Goal: Transaction & Acquisition: Obtain resource

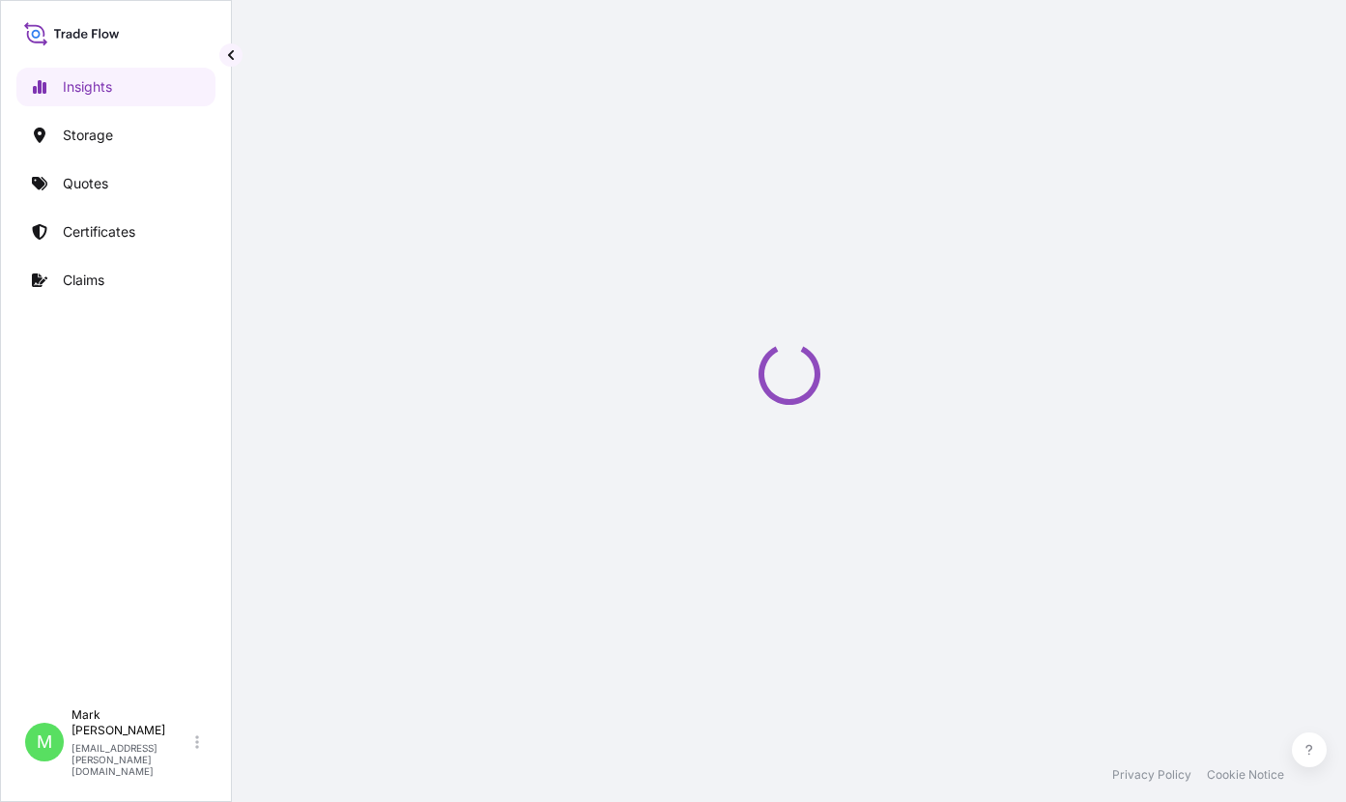
select select "2025"
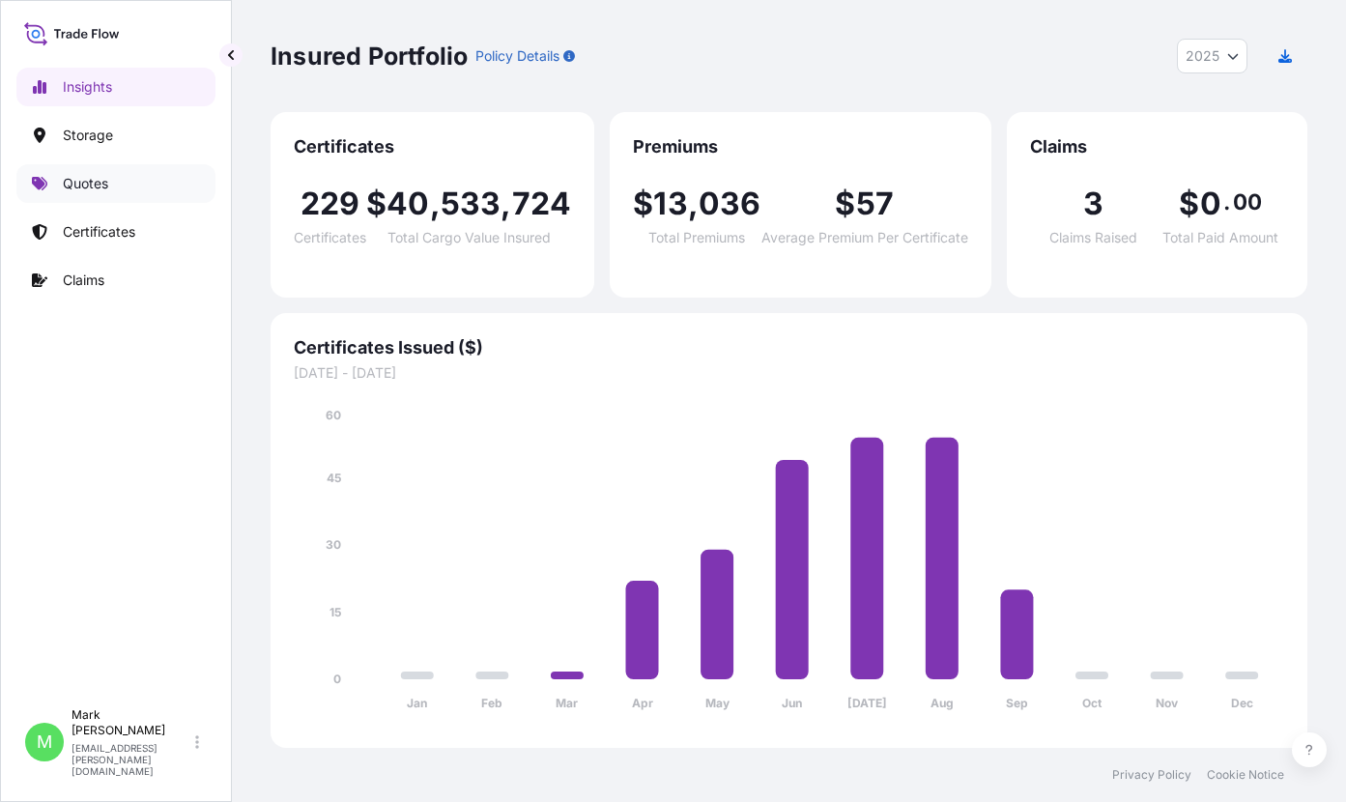
click at [67, 181] on p "Quotes" at bounding box center [85, 183] width 45 height 19
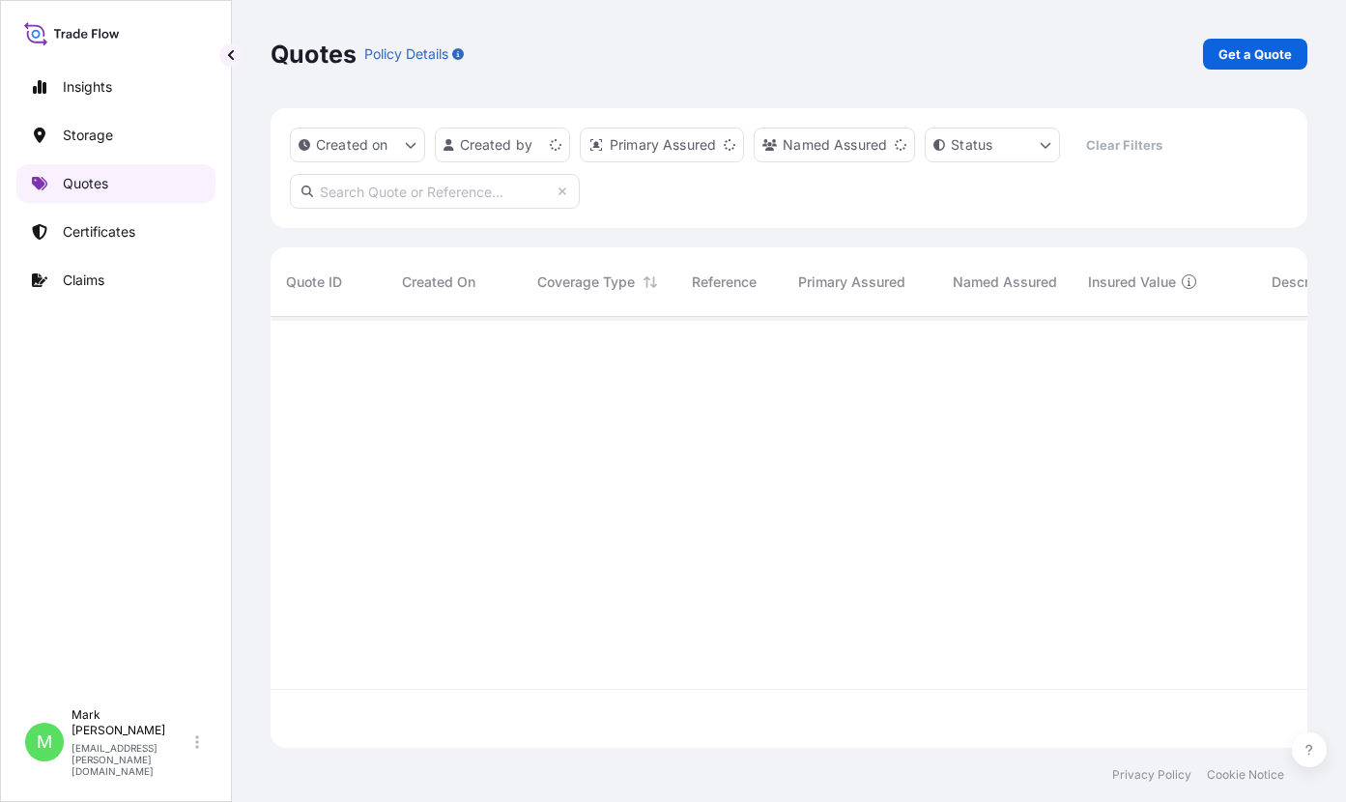
scroll to position [427, 1022]
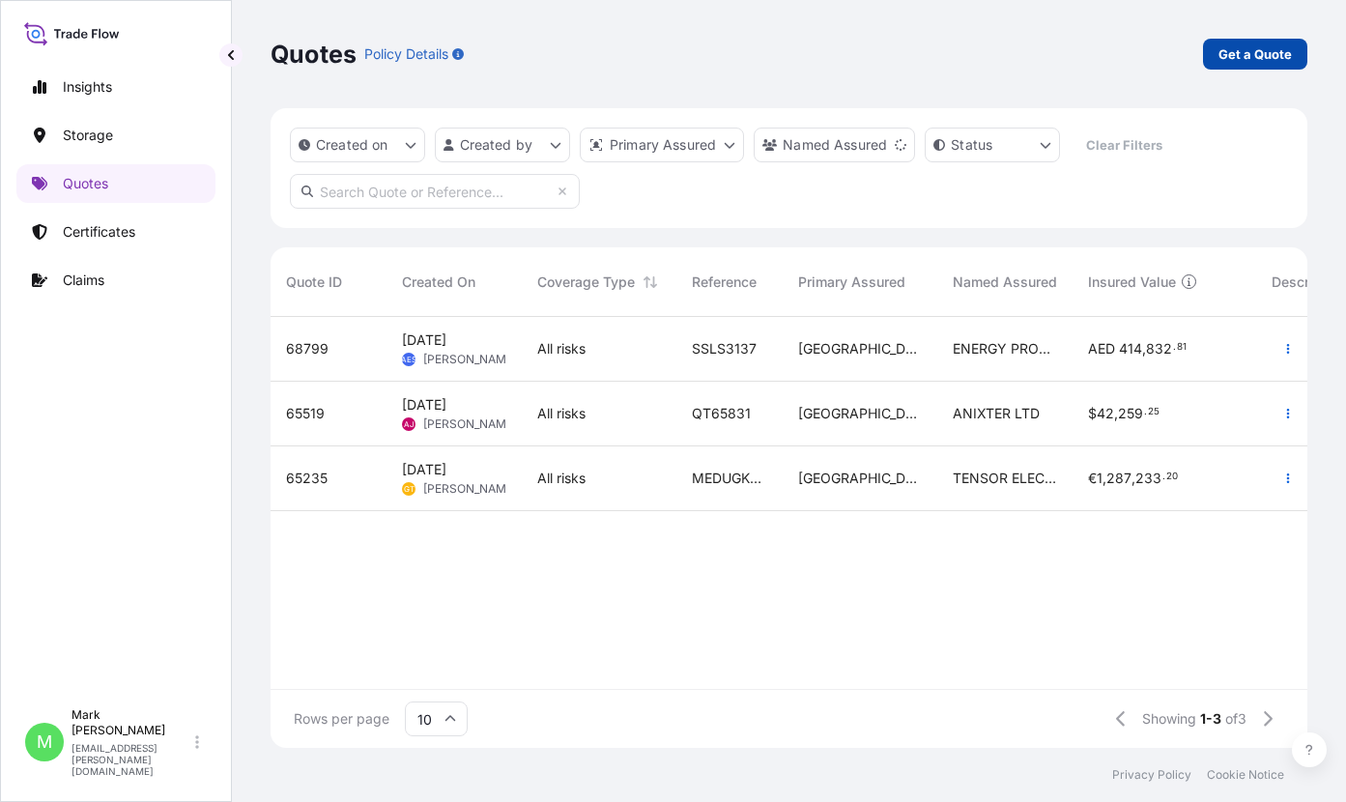
click at [1221, 56] on p "Get a Quote" at bounding box center [1254, 53] width 73 height 19
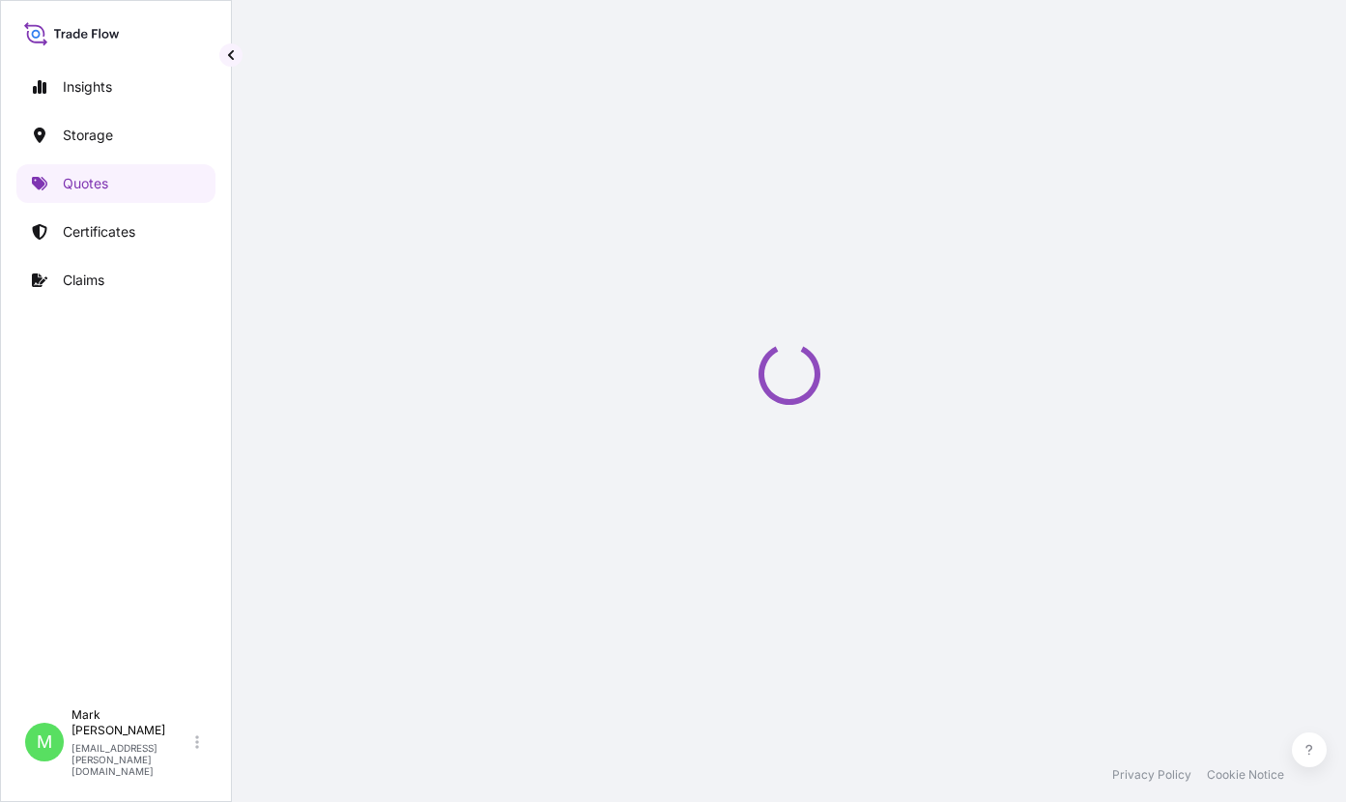
scroll to position [31, 0]
select select "Water"
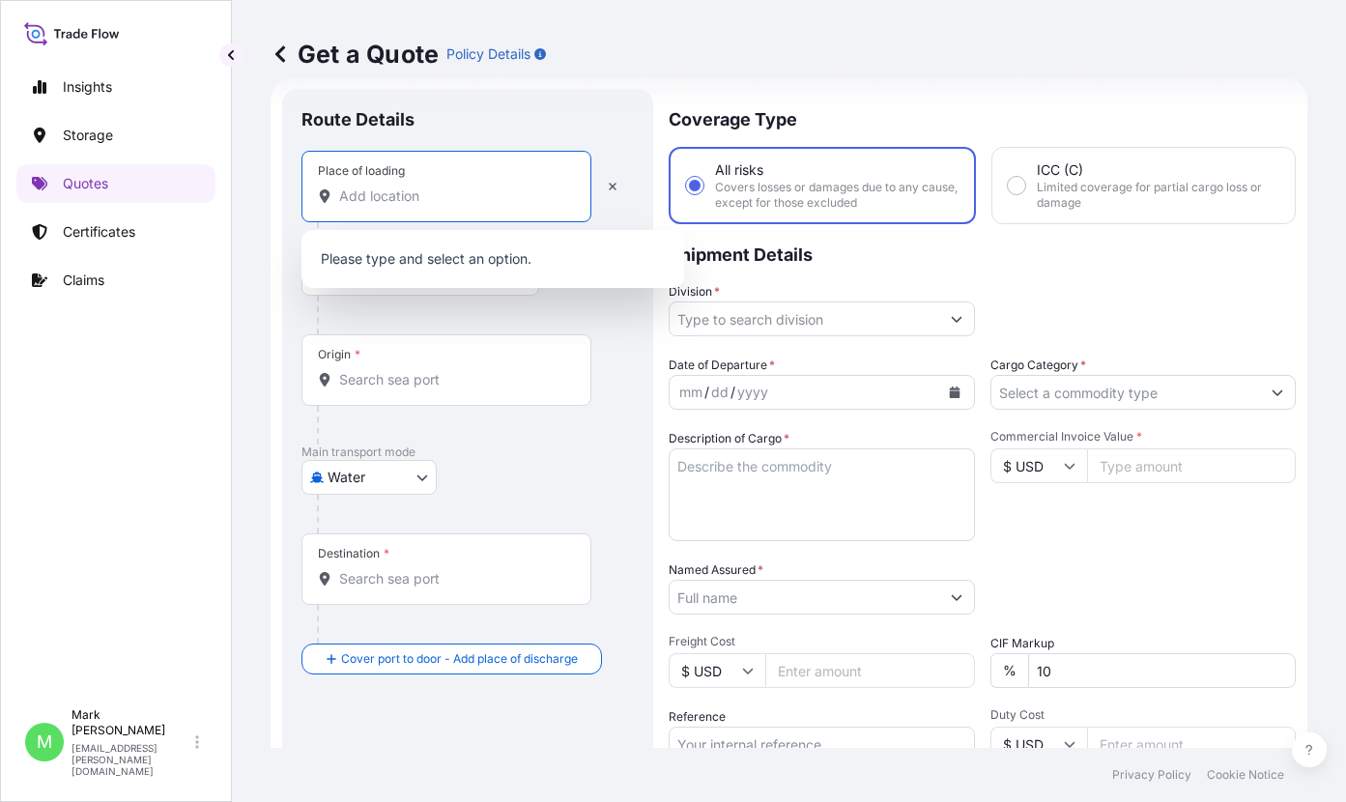
click at [384, 199] on input "Place of loading" at bounding box center [453, 195] width 228 height 19
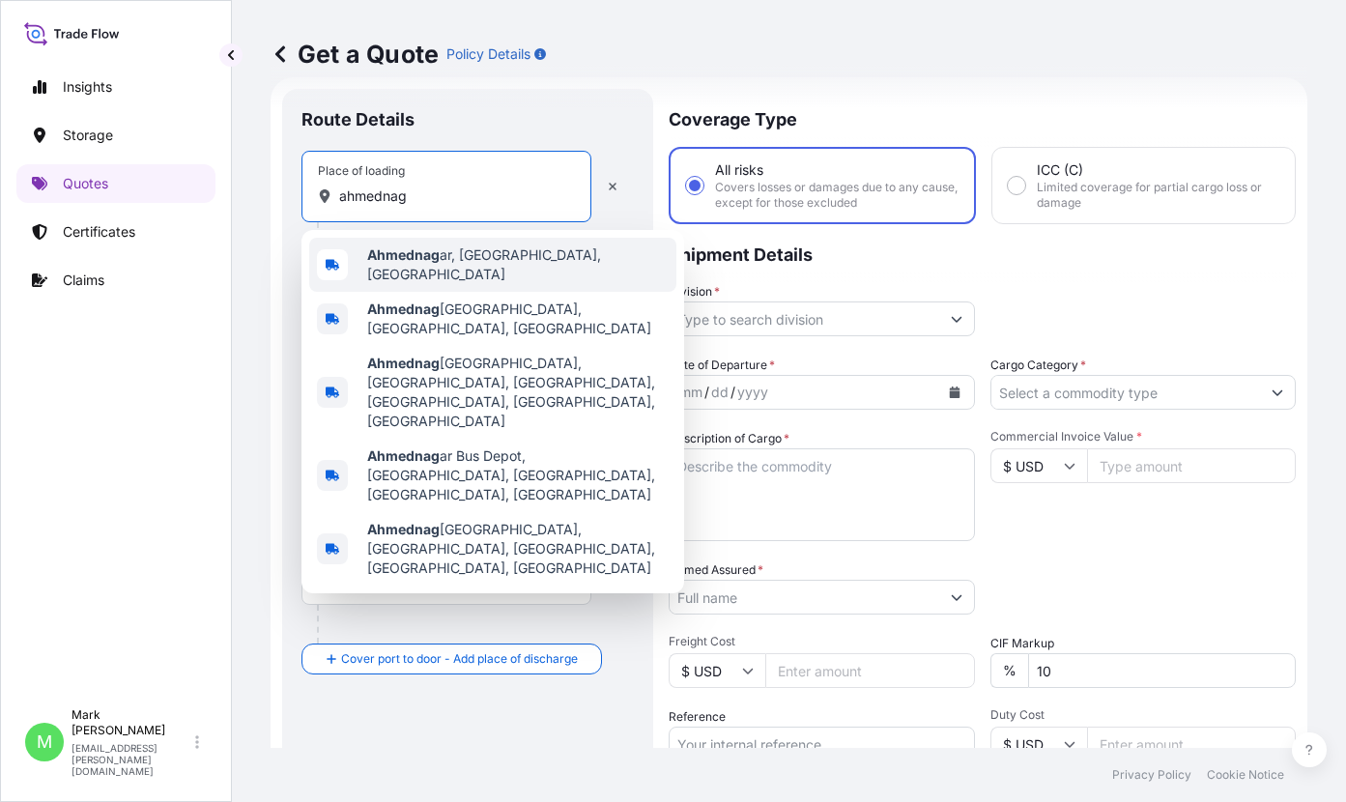
click at [416, 249] on div "Ahmednag ar, Maharashtra, India" at bounding box center [492, 265] width 367 height 54
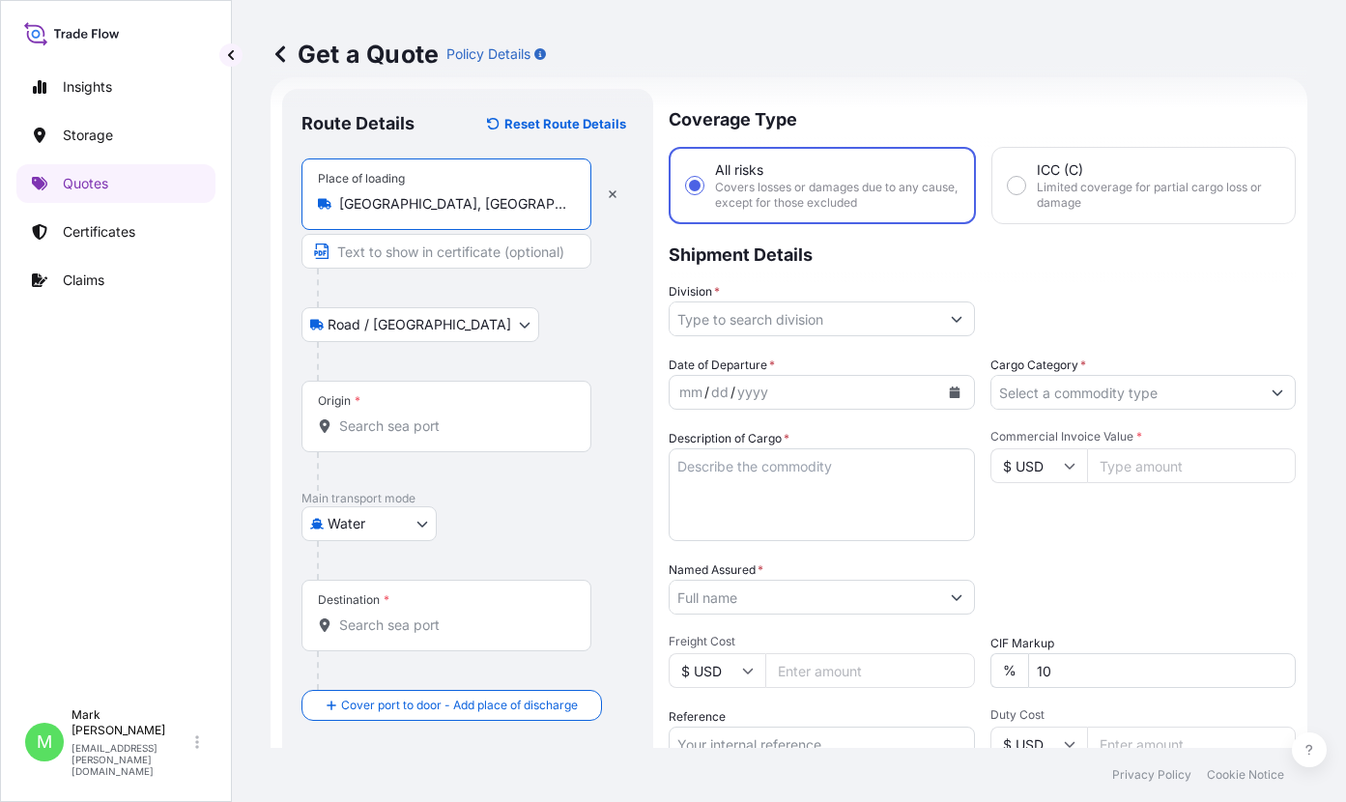
type input "Ahmednagar, Maharashtra, India"
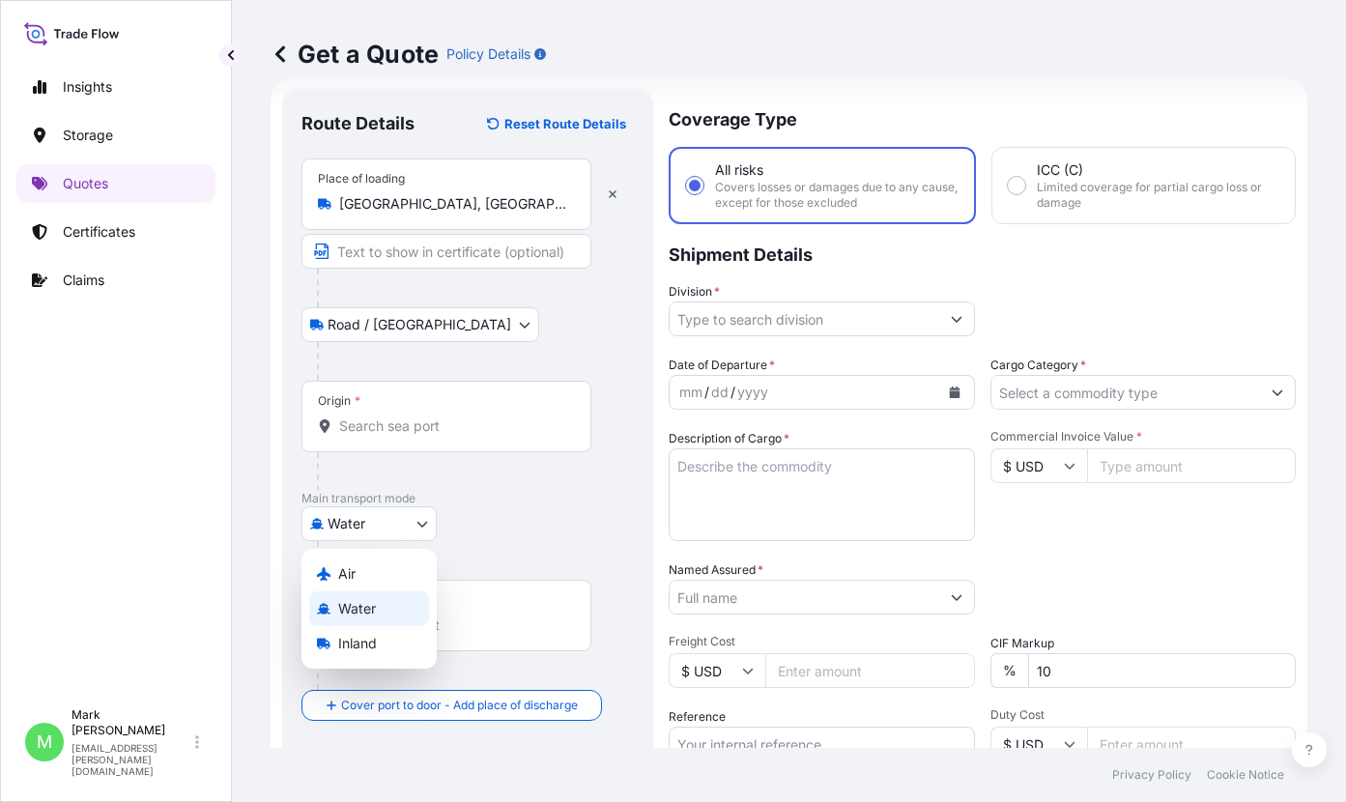
click at [383, 538] on body "0 options available. 5 options available. Insights Storage Quotes Certificates …" at bounding box center [673, 401] width 1346 height 802
click at [369, 575] on div "Air" at bounding box center [369, 574] width 120 height 35
select select "Air"
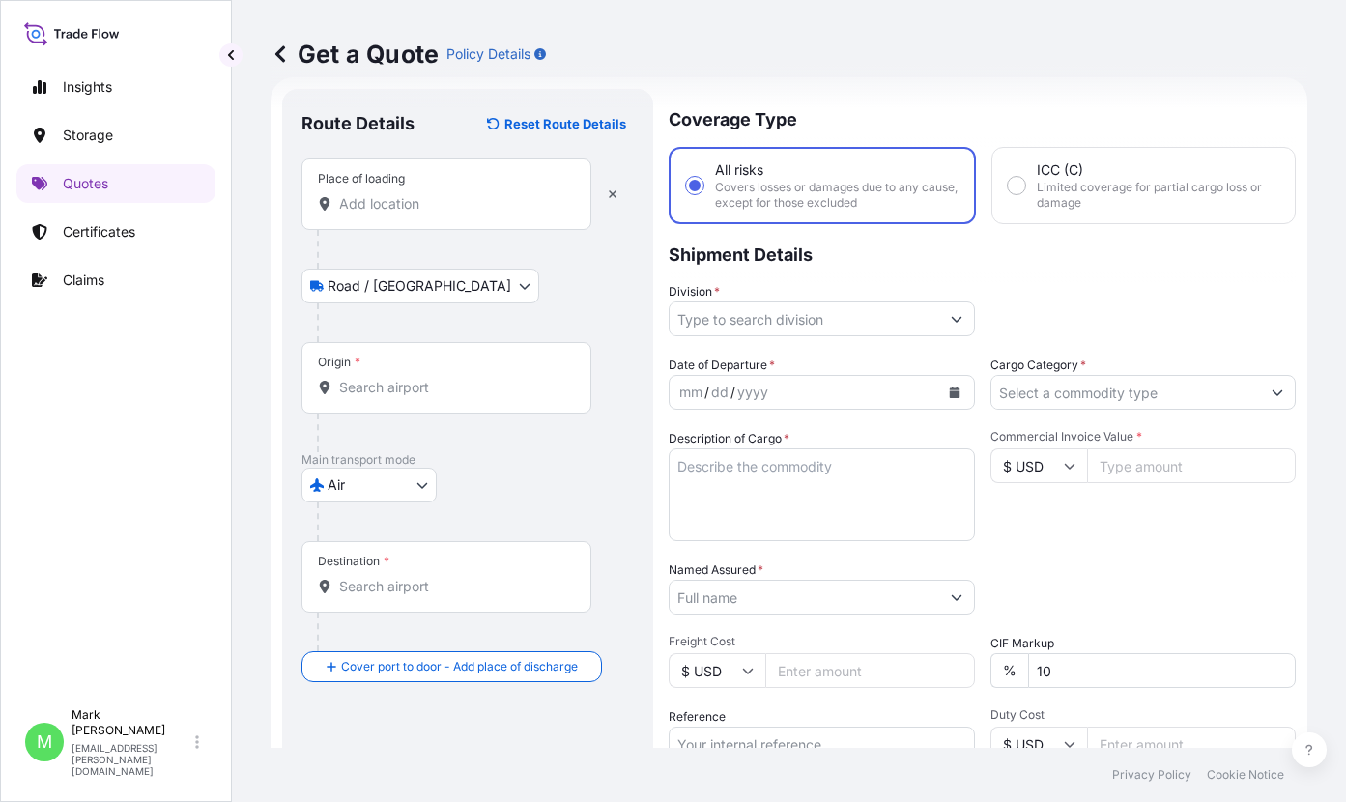
click at [425, 218] on div "Place of loading" at bounding box center [446, 194] width 290 height 72
click at [425, 214] on input "Place of loading" at bounding box center [453, 203] width 228 height 19
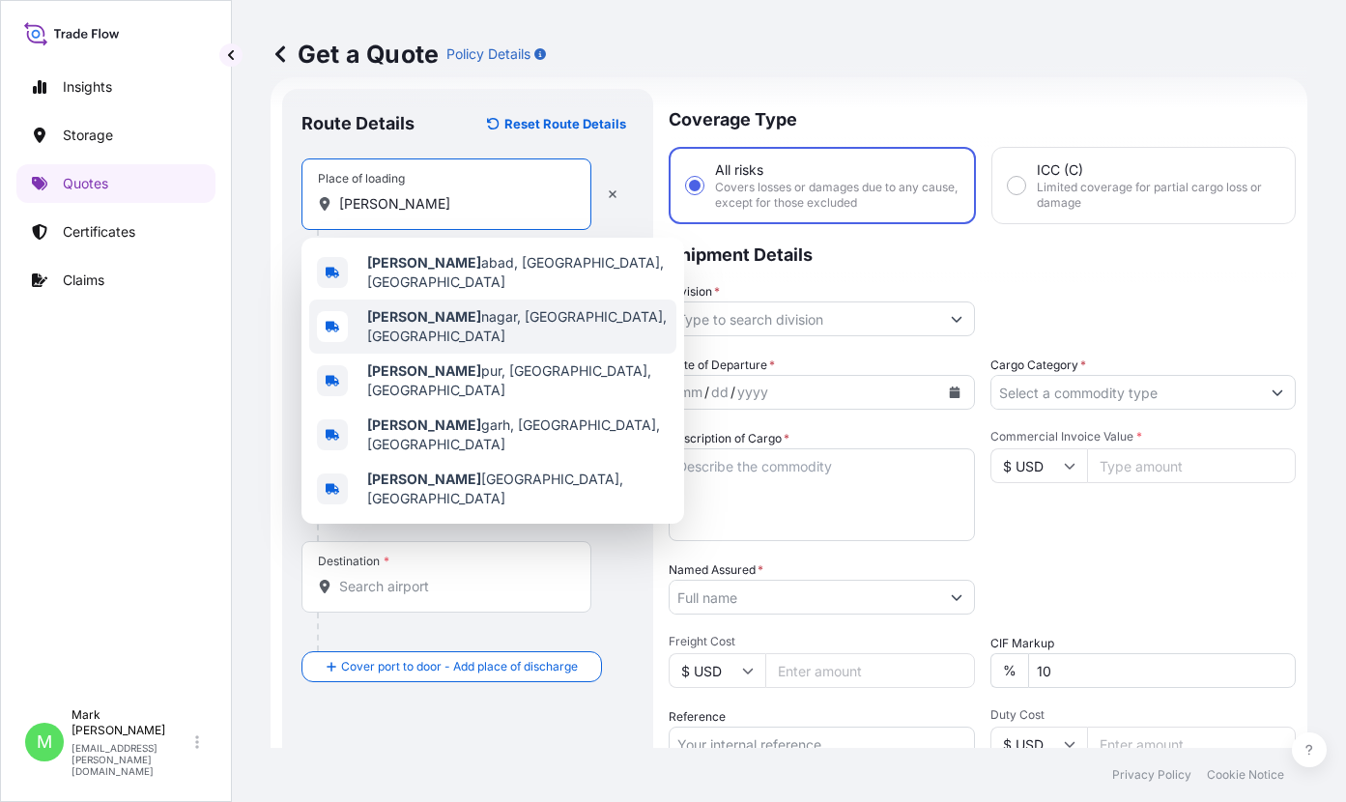
click at [449, 302] on div "Ahmed nagar, Maharashtra, India" at bounding box center [492, 327] width 367 height 54
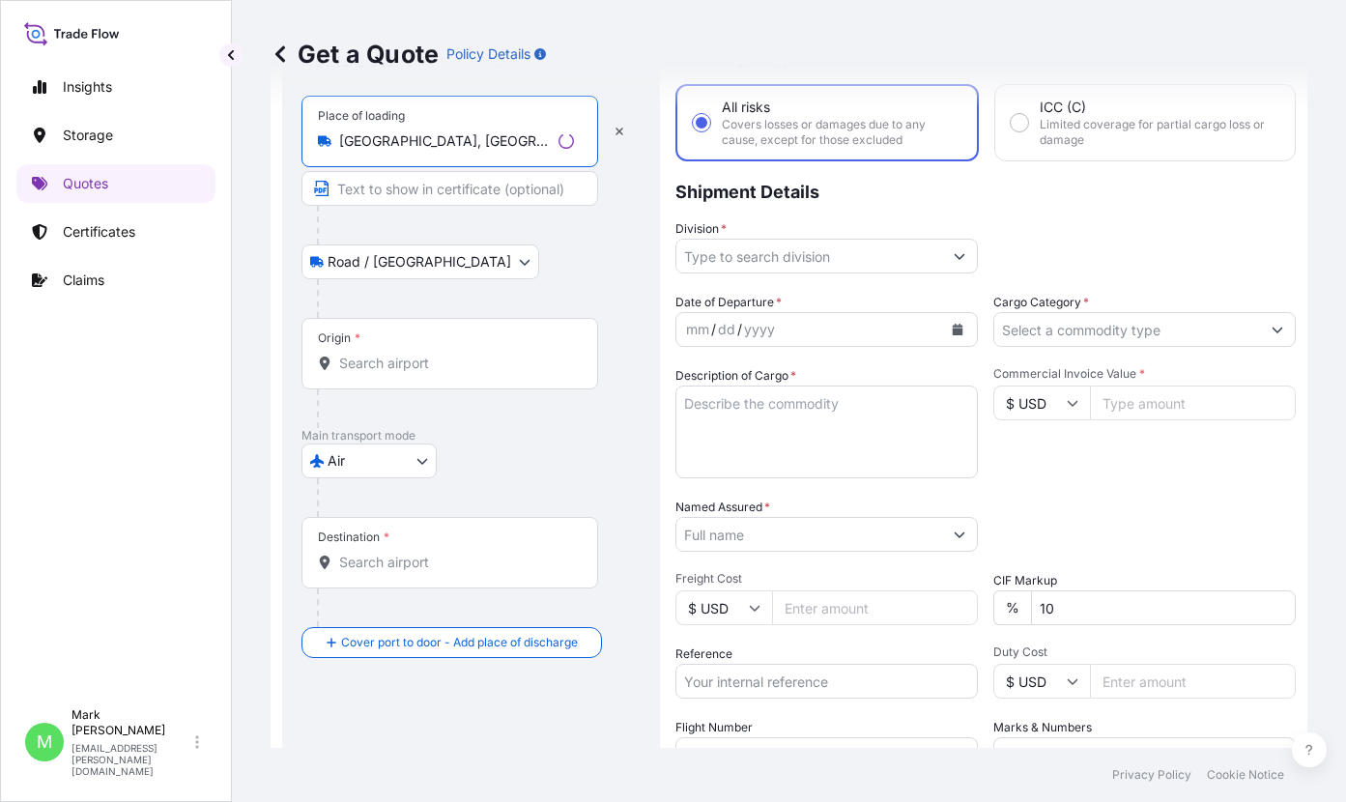
scroll to position [128, 0]
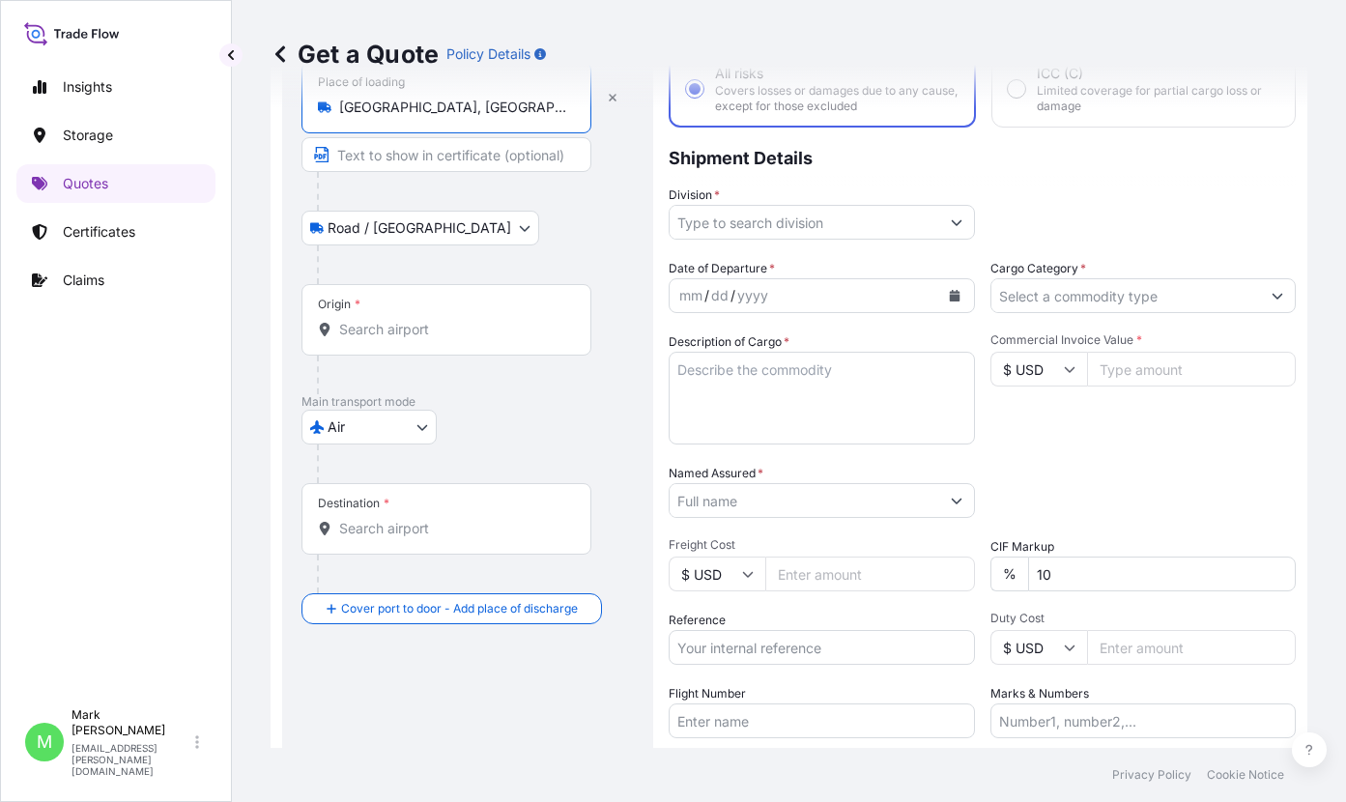
type input "Ahmednagar, Maharashtra, India"
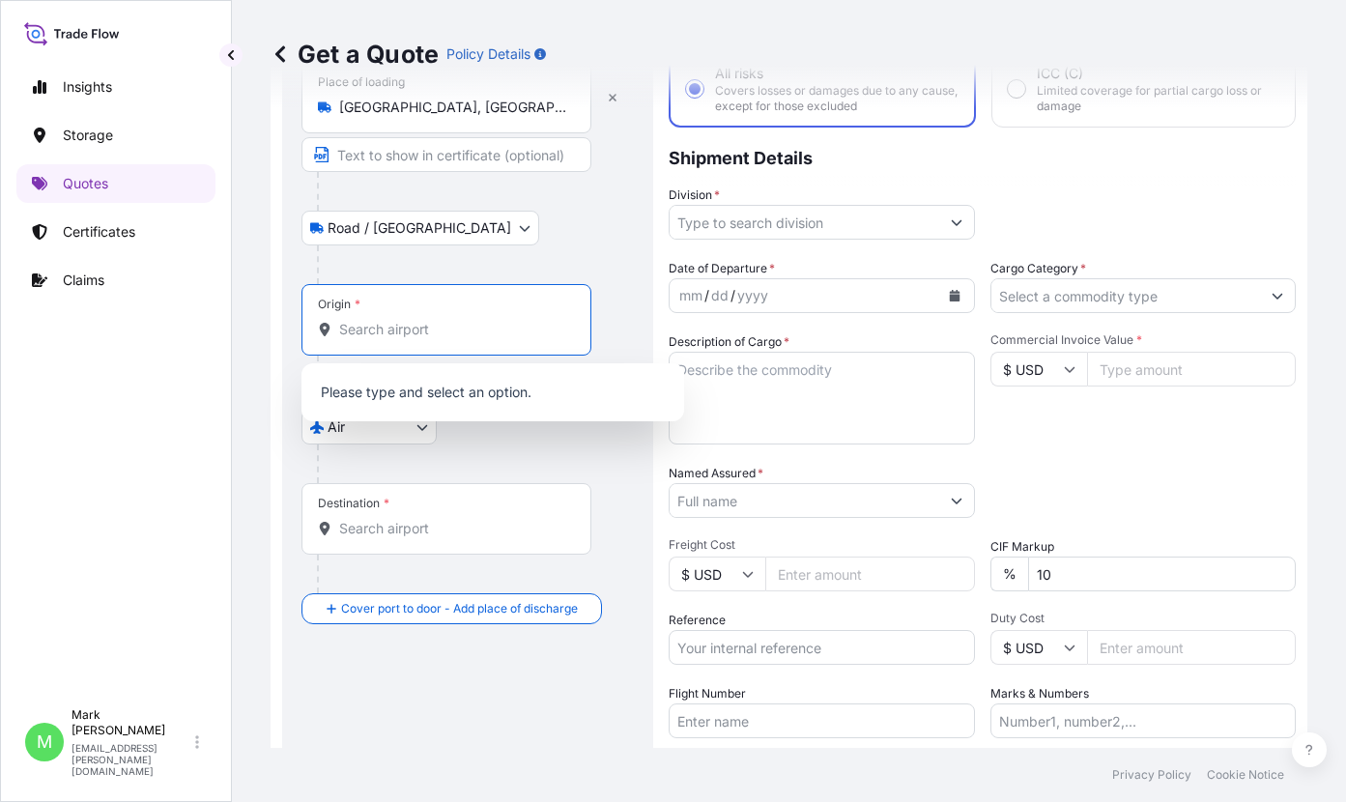
click at [448, 321] on input "Origin *" at bounding box center [453, 329] width 228 height 19
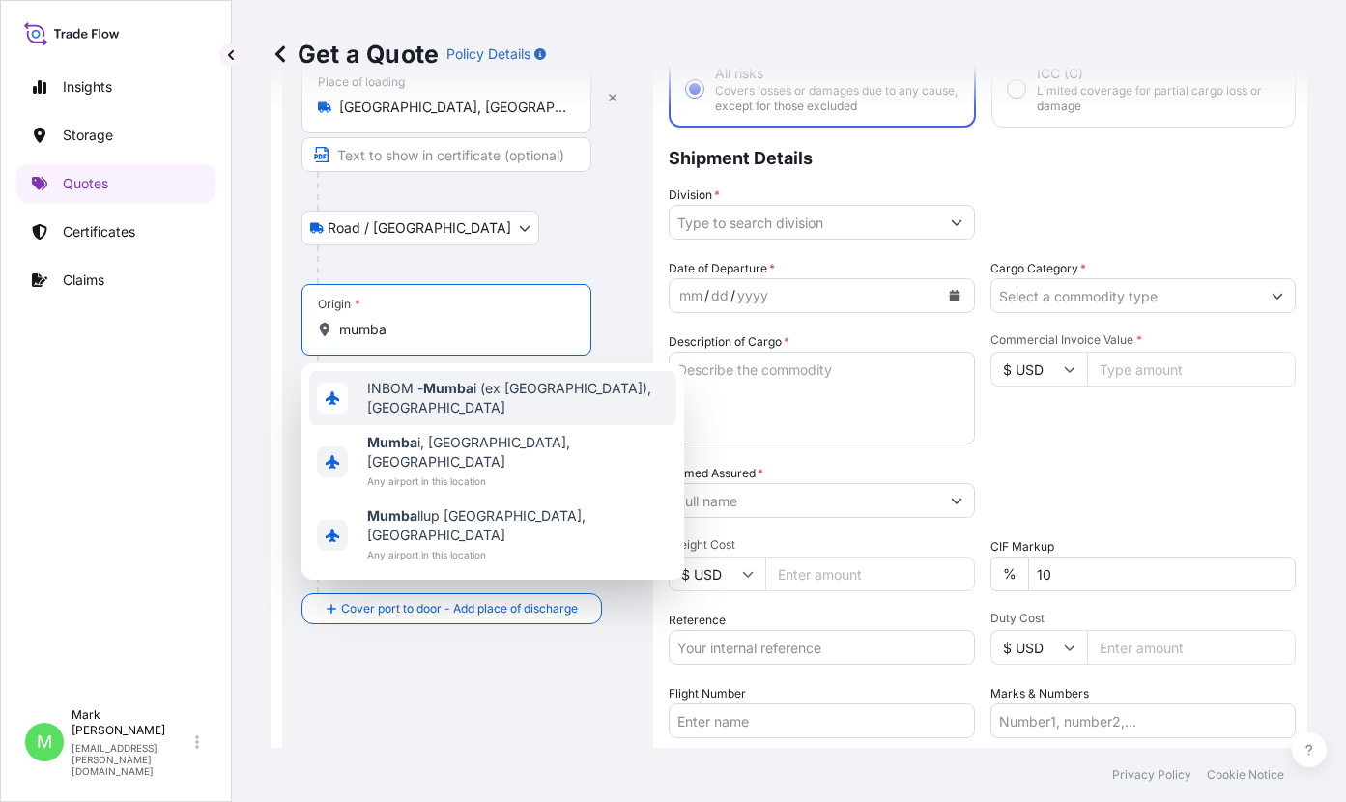
click at [476, 391] on span "INBOM - Mumba i (ex Bombay), India" at bounding box center [517, 398] width 301 height 39
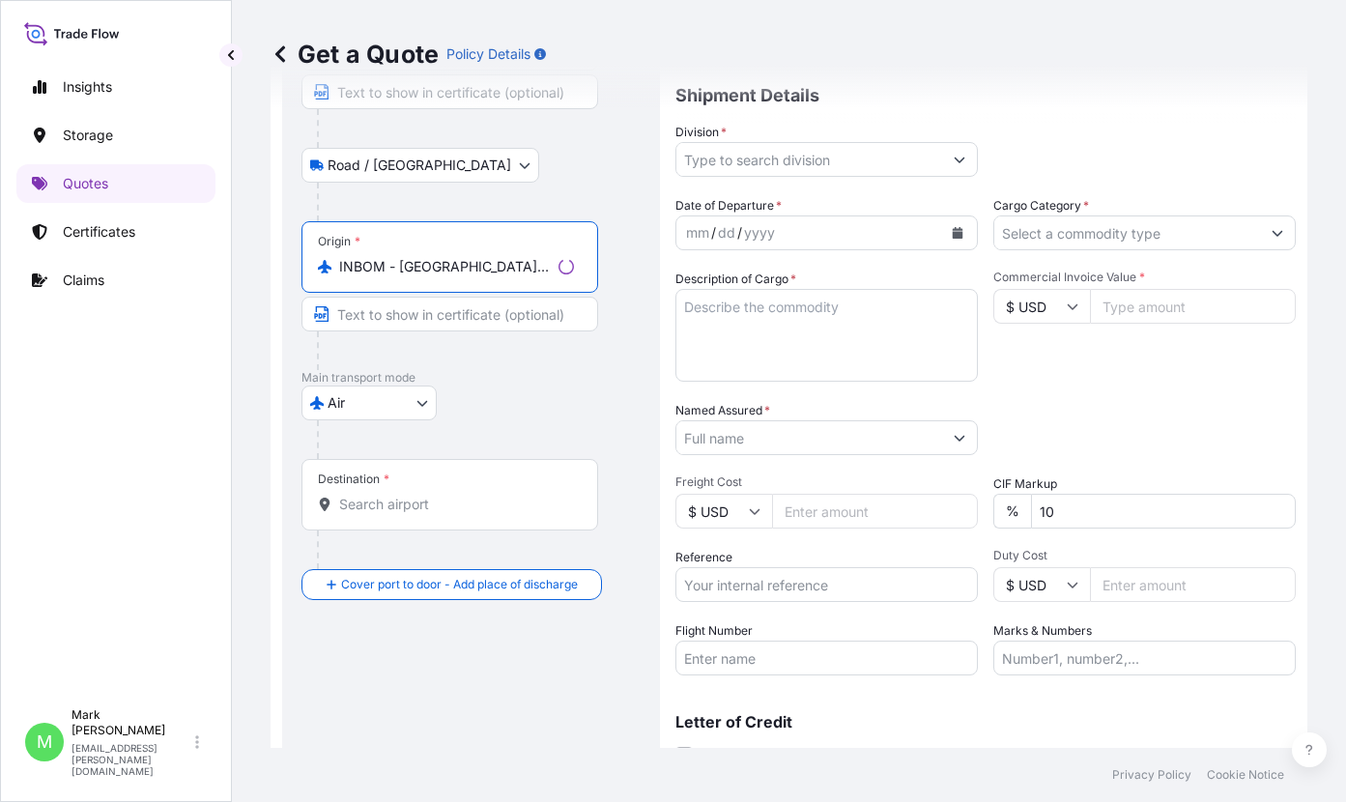
scroll to position [224, 0]
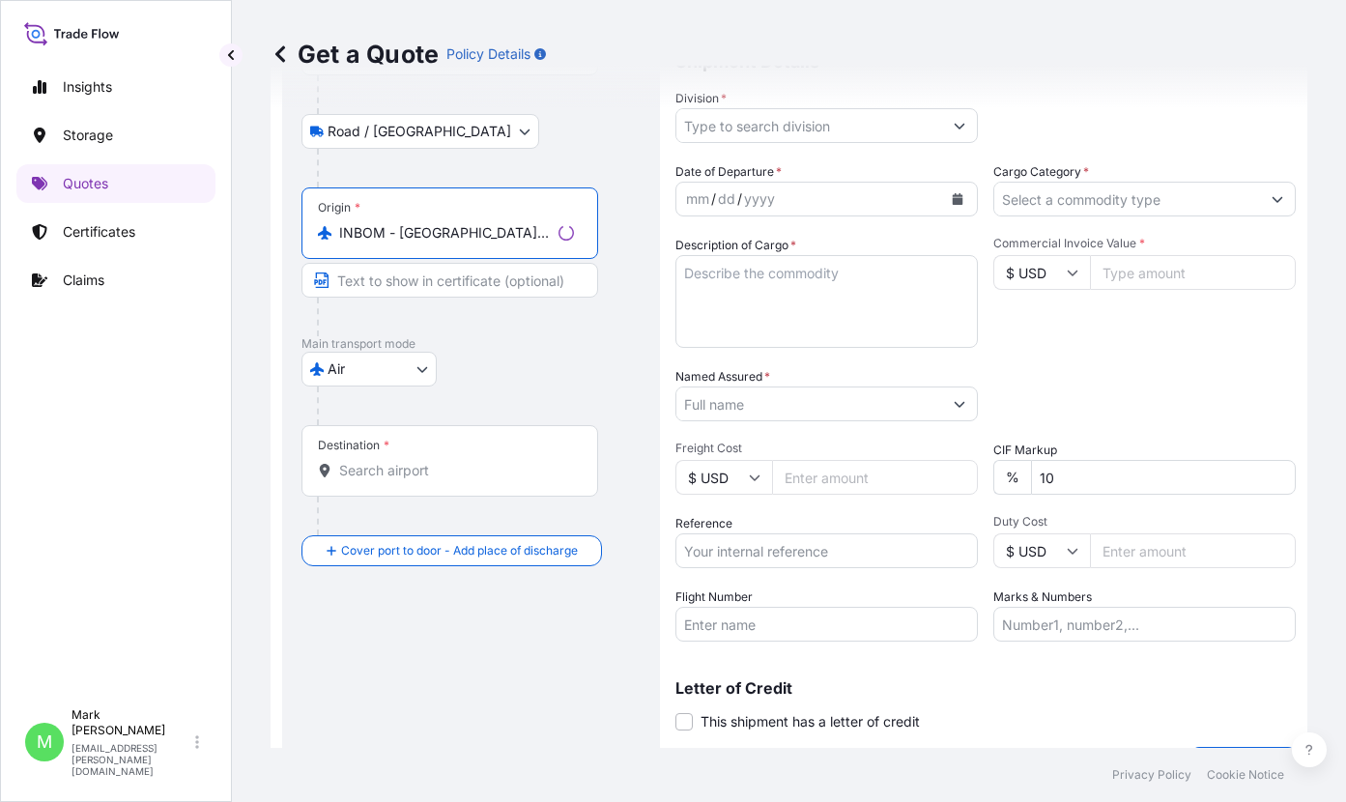
type input "INBOM - Mumbai (ex Bombay), India"
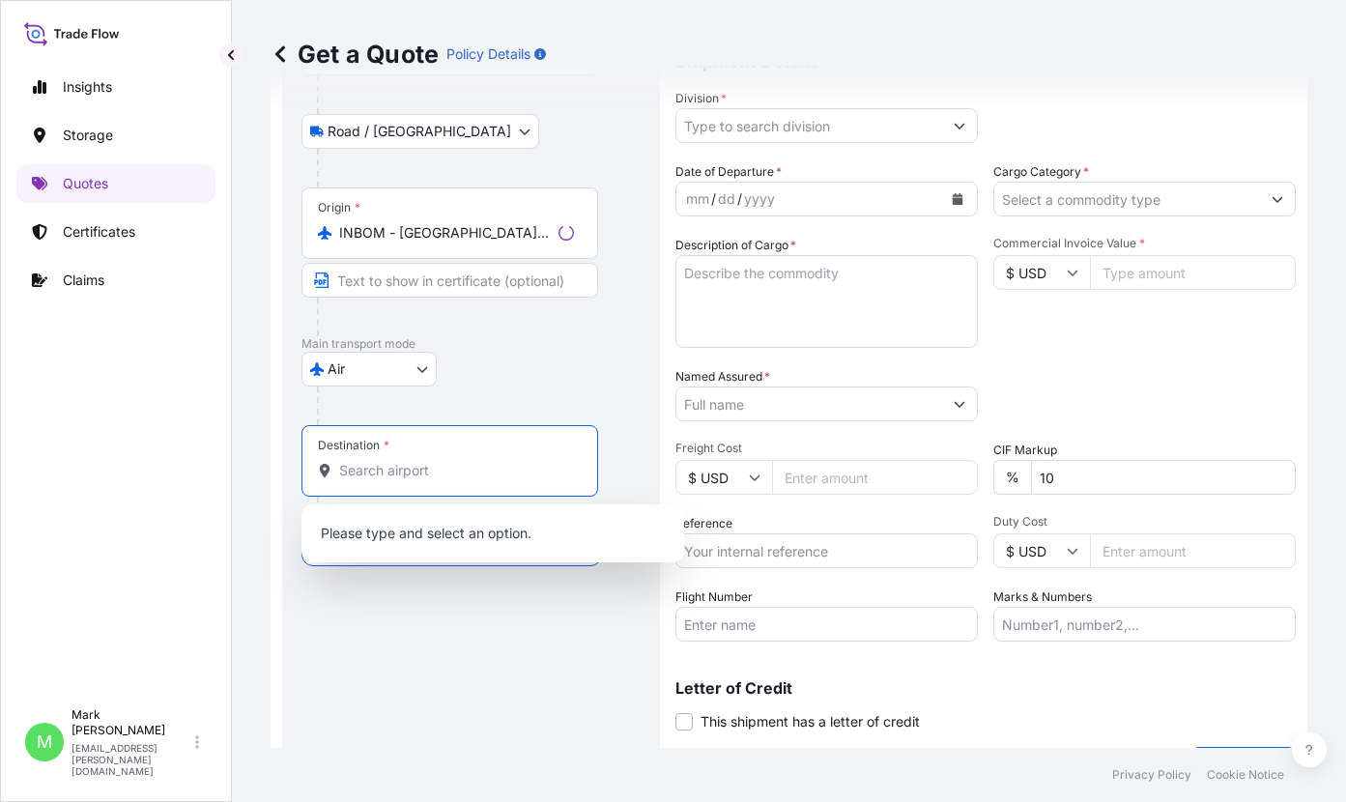
click at [369, 465] on input "Destination *" at bounding box center [456, 470] width 235 height 19
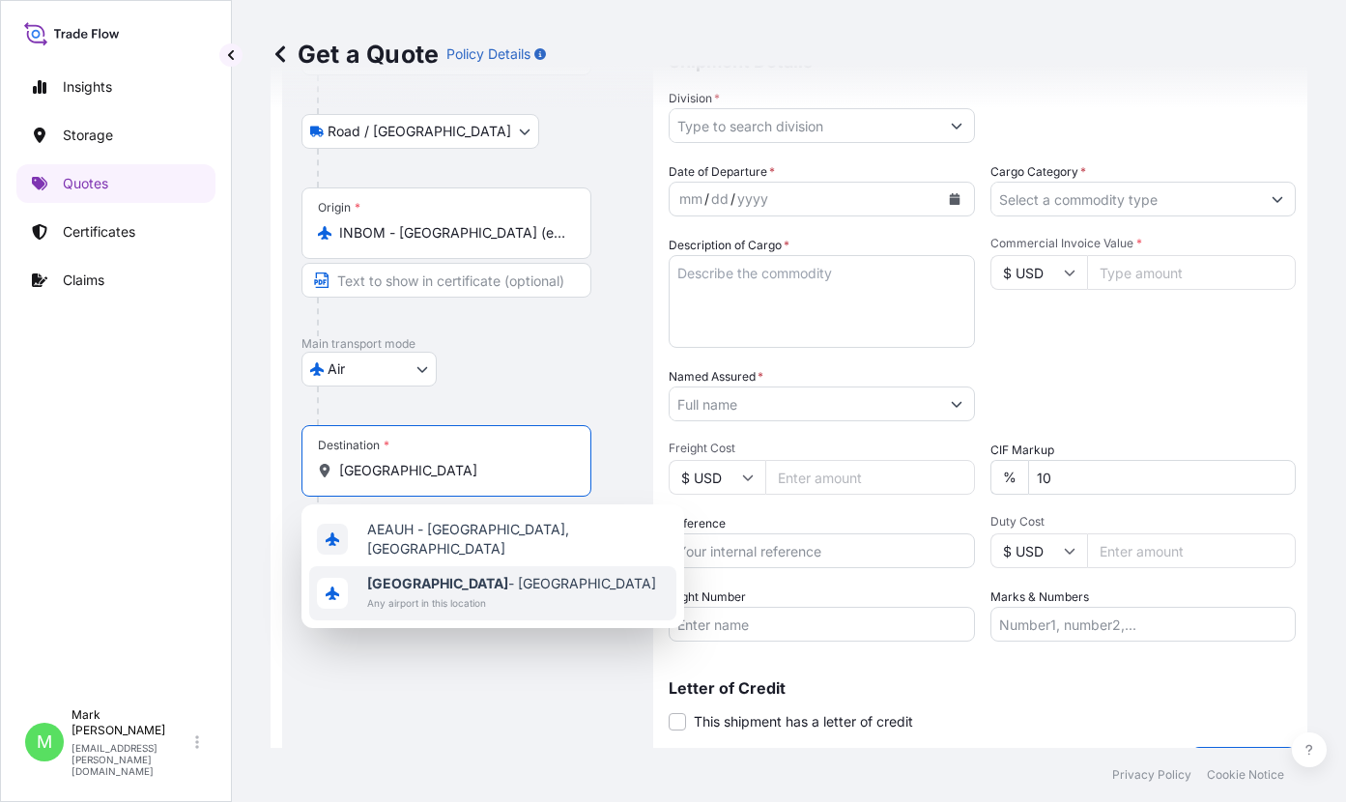
click at [397, 577] on b "Abu Dhabi" at bounding box center [437, 583] width 141 height 16
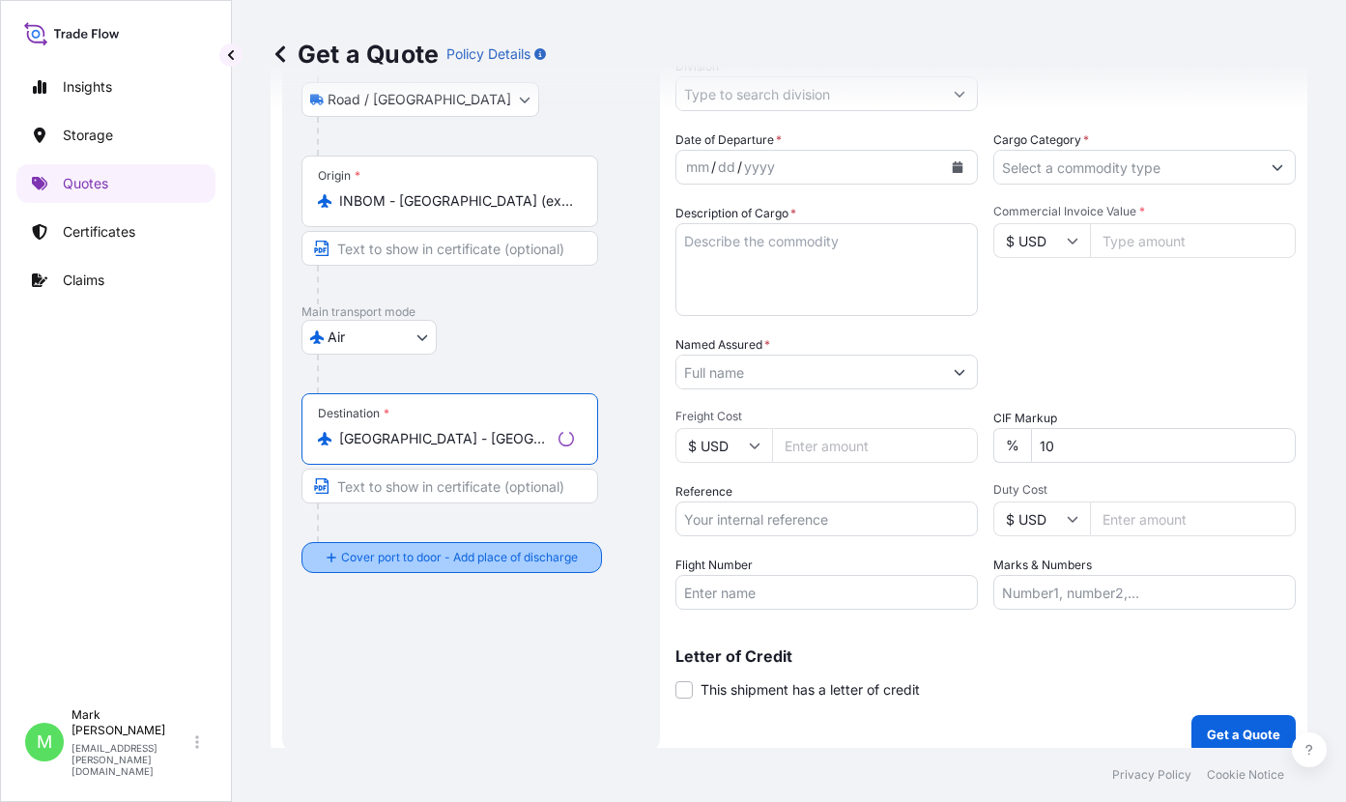
scroll to position [273, 0]
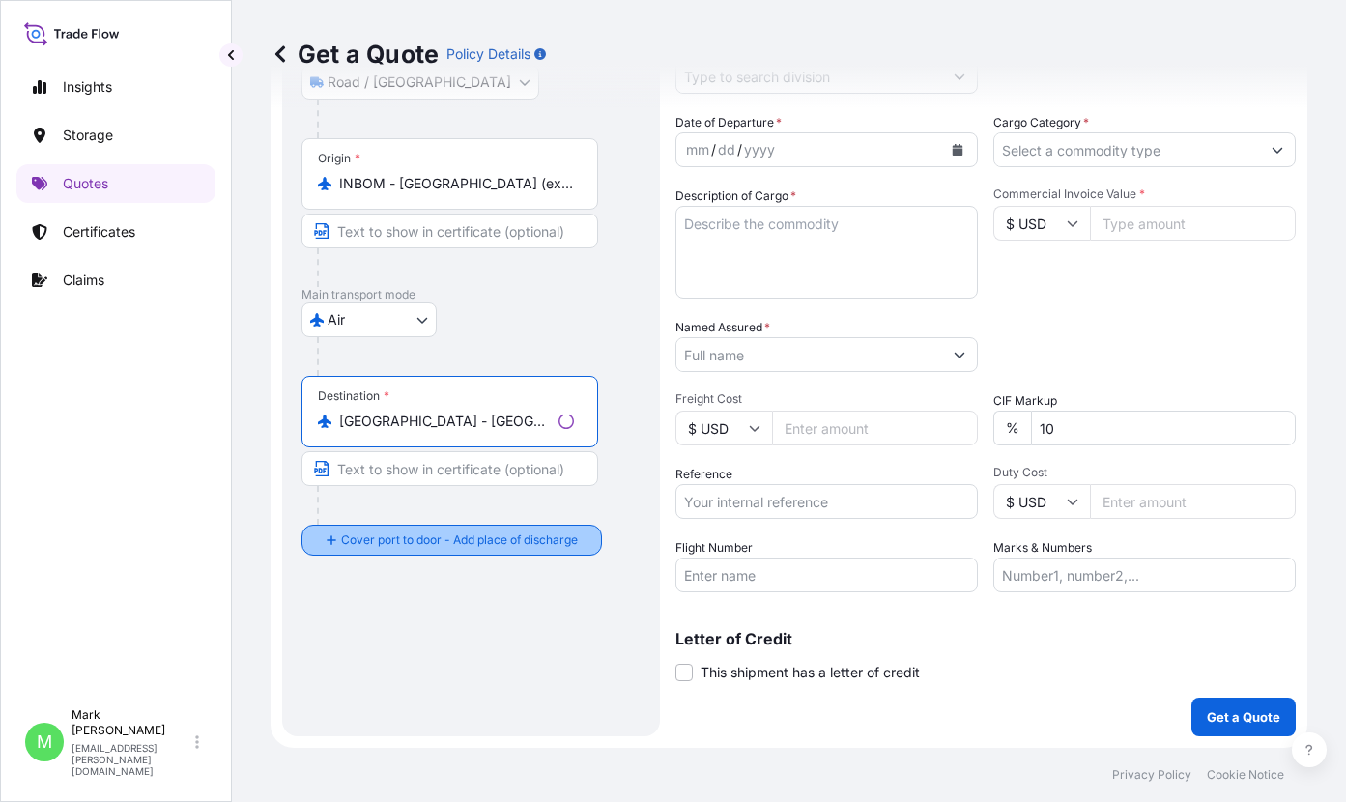
type input "Abu Dhabi - United Arab Emirates"
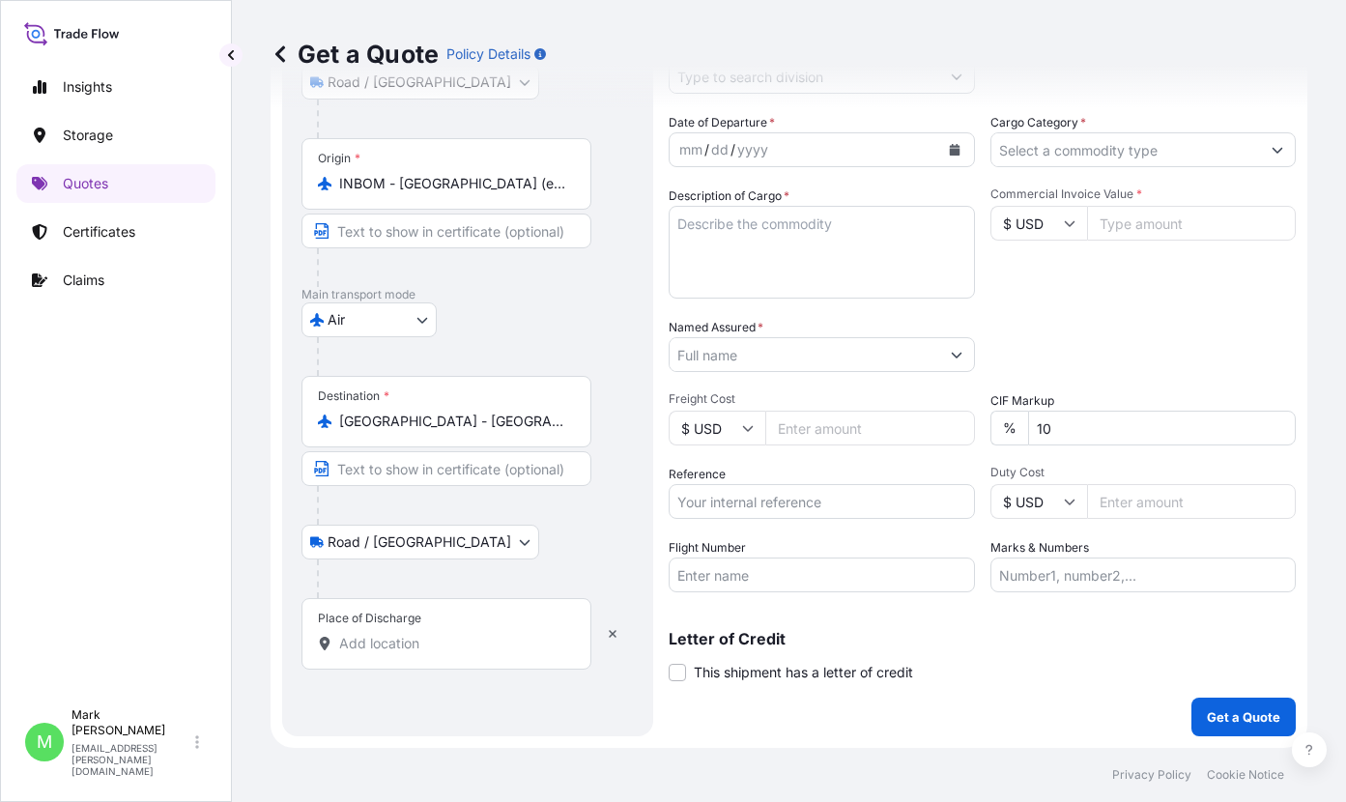
click at [370, 651] on input "Place of Discharge" at bounding box center [453, 643] width 228 height 19
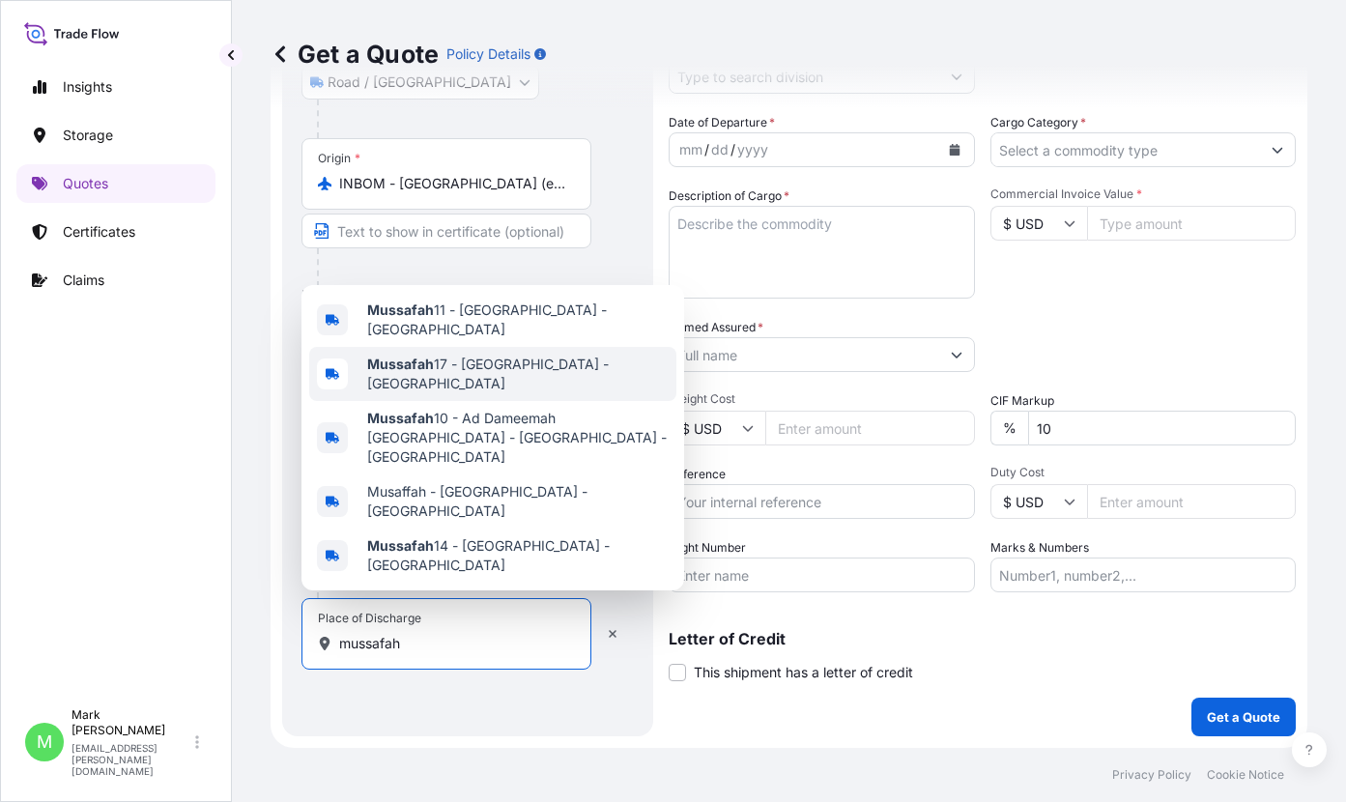
click at [506, 393] on span "Mussafah 17 - Abu Dhabi - United Arab Emirates" at bounding box center [517, 374] width 301 height 39
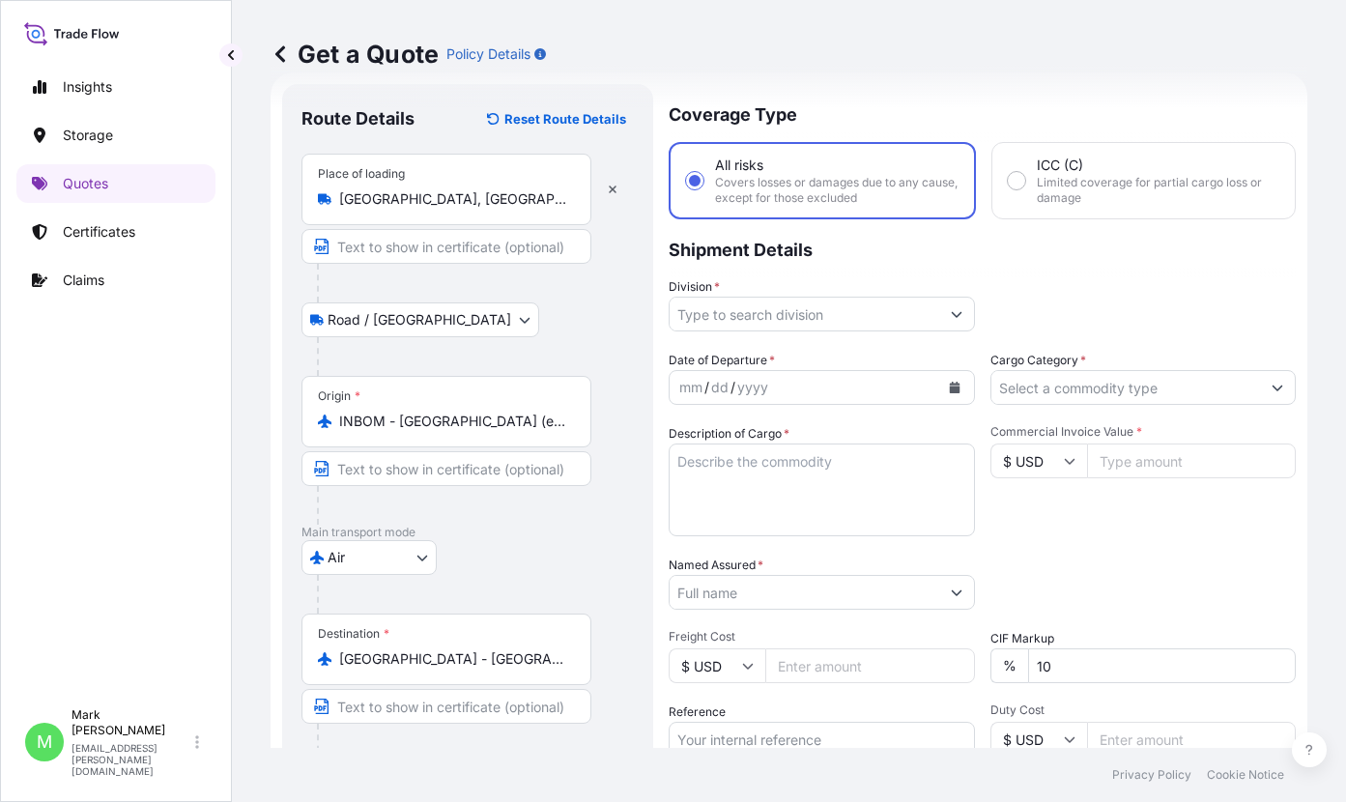
scroll to position [0, 0]
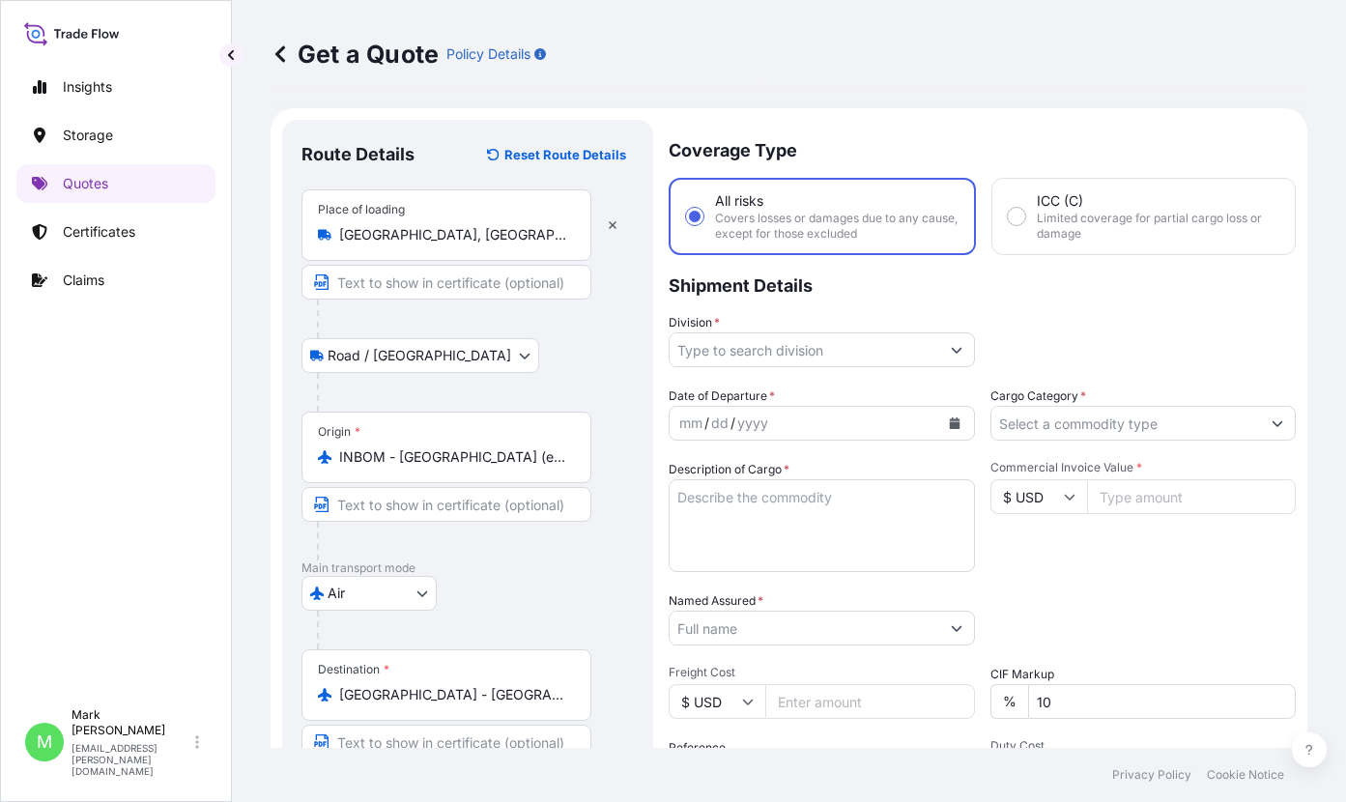
type input "Mussafah 17 - Abu Dhabi - United Arab Emirates"
click at [799, 353] on input "Division *" at bounding box center [805, 349] width 270 height 35
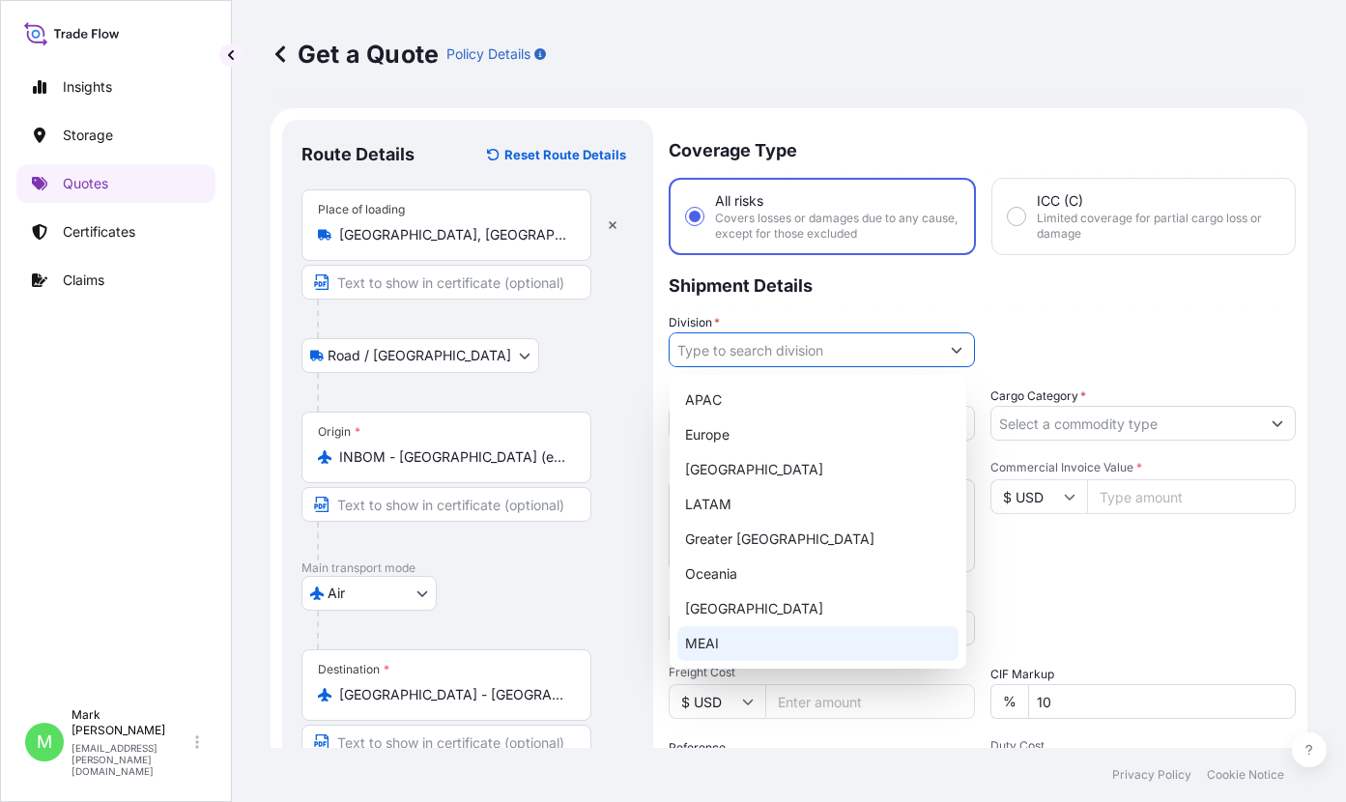
click at [733, 634] on div "MEAI" at bounding box center [817, 643] width 281 height 35
type input "MEAI"
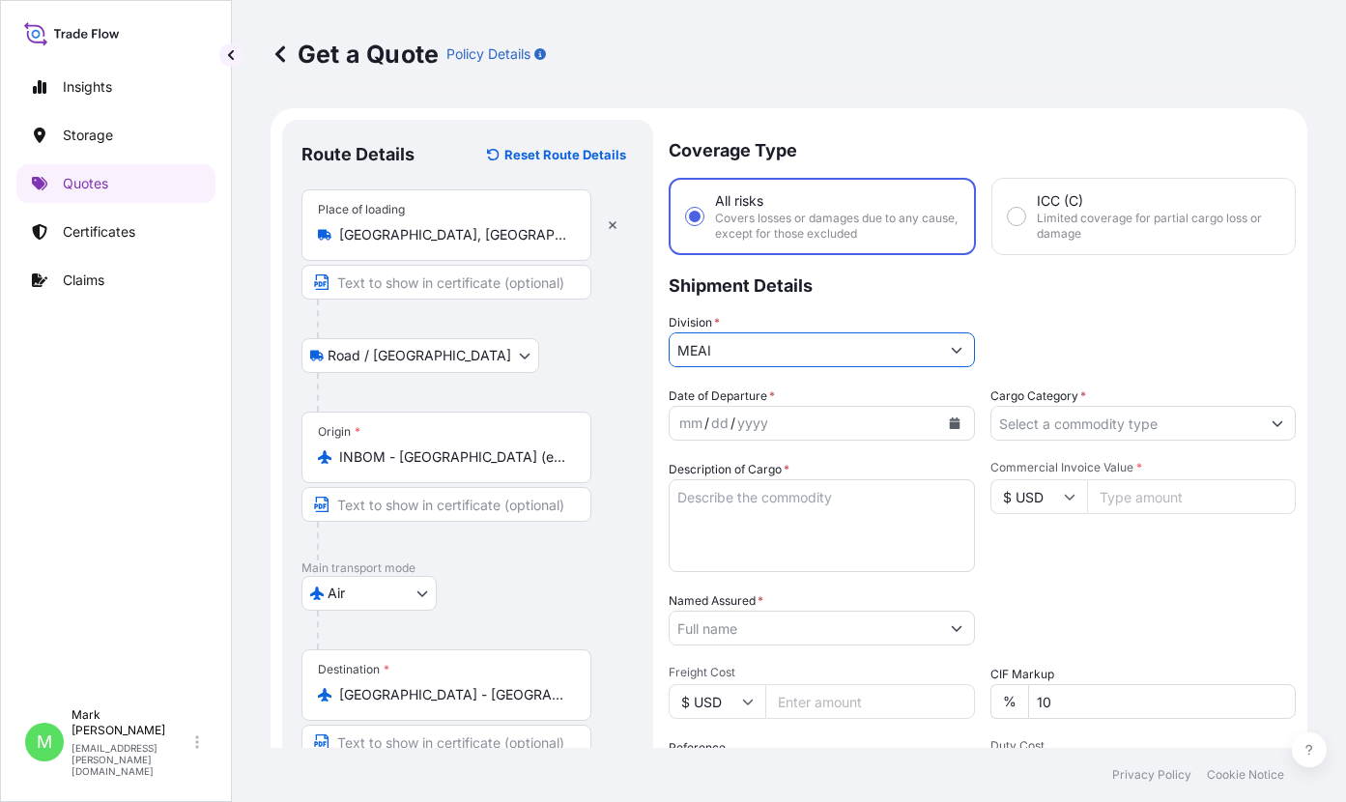
click at [940, 417] on button "Calendar" at bounding box center [954, 423] width 31 height 31
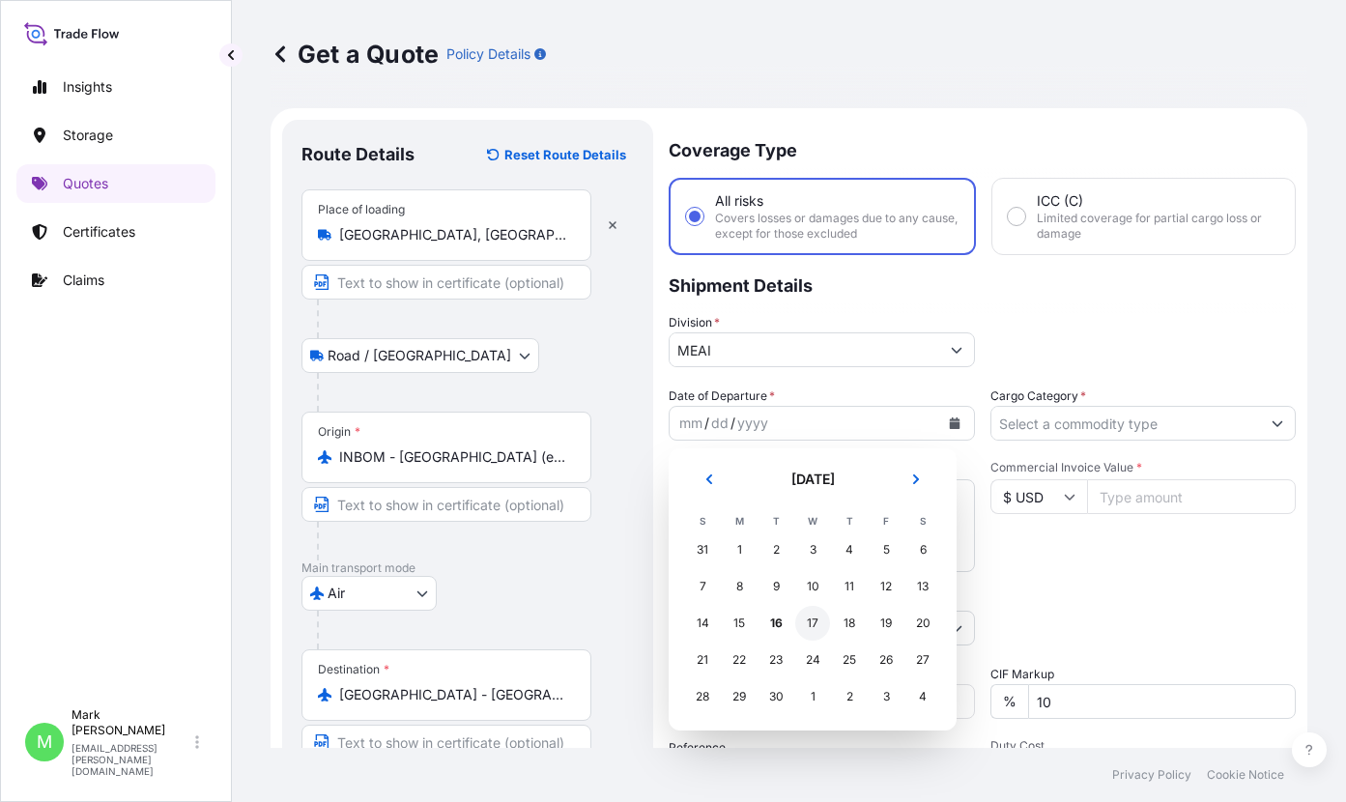
click at [815, 618] on div "17" at bounding box center [812, 623] width 35 height 35
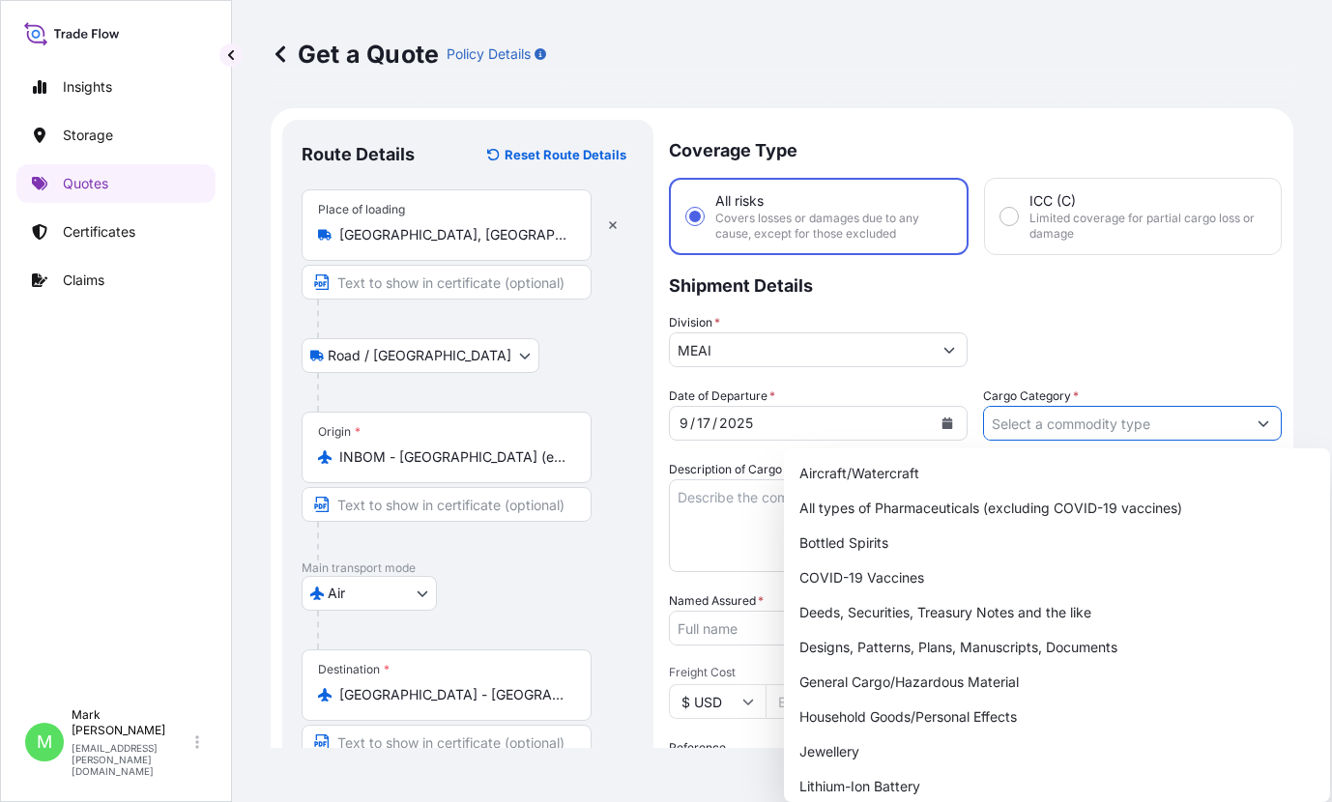
click at [1075, 434] on input "Cargo Category *" at bounding box center [1115, 423] width 262 height 35
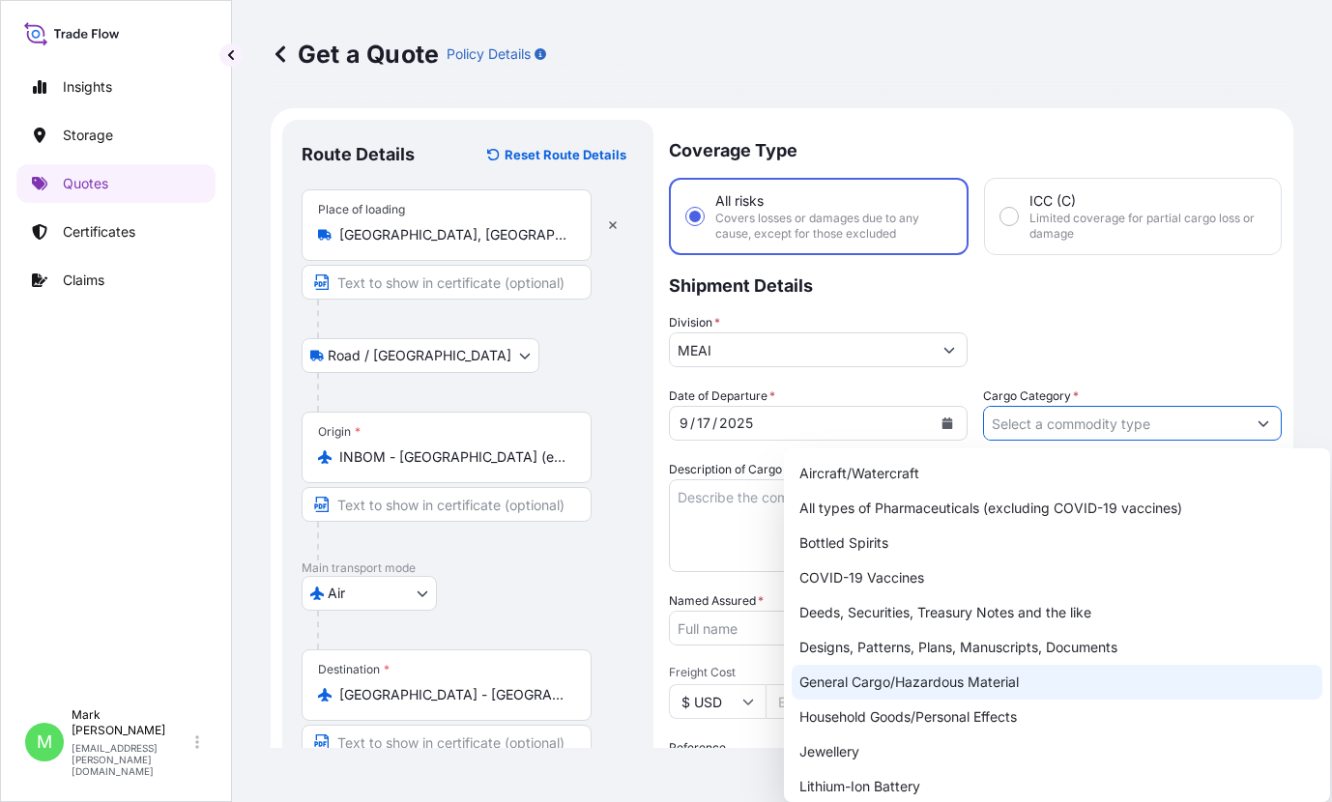
click at [1001, 668] on div "General Cargo/Hazardous Material" at bounding box center [1056, 682] width 530 height 35
type input "General Cargo/Hazardous Material"
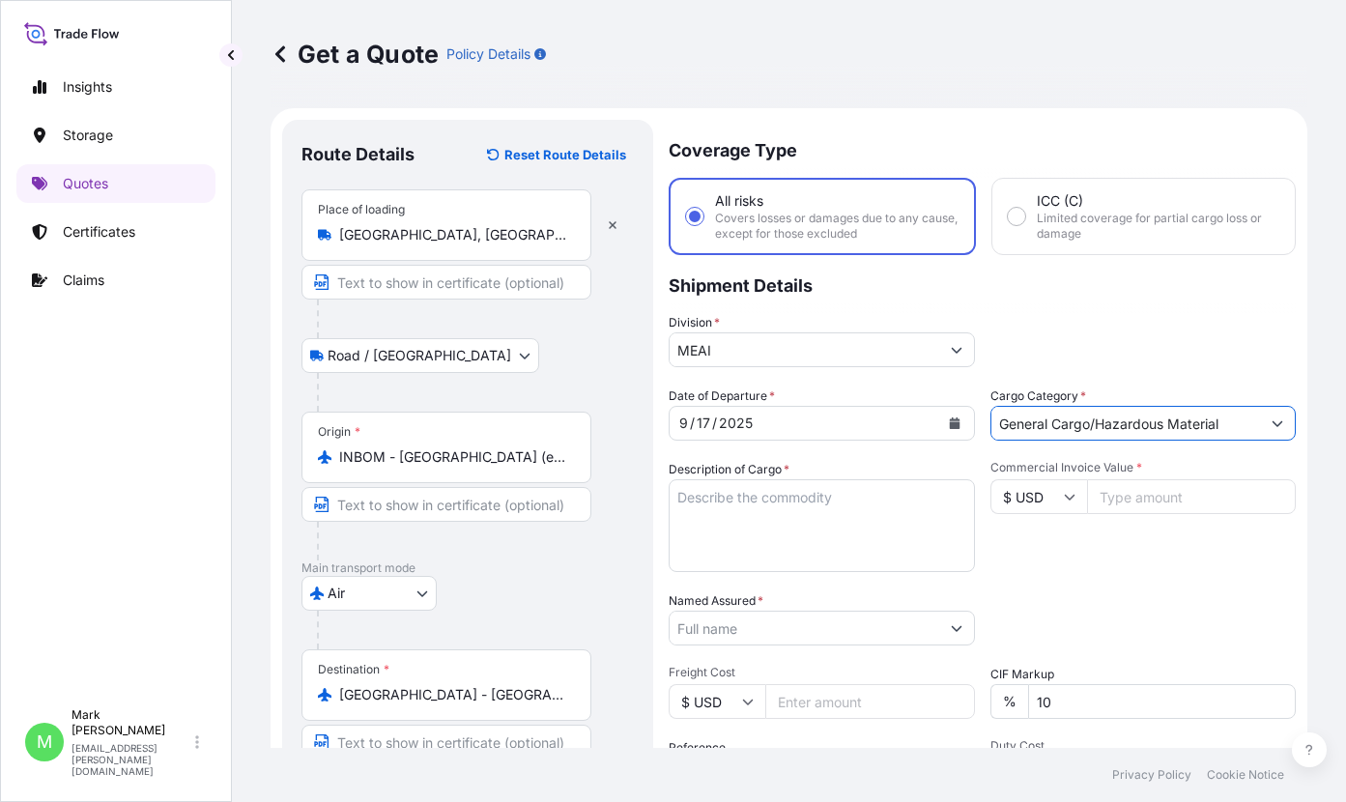
click at [830, 531] on textarea "Description of Cargo *" at bounding box center [822, 525] width 306 height 93
type textarea "m"
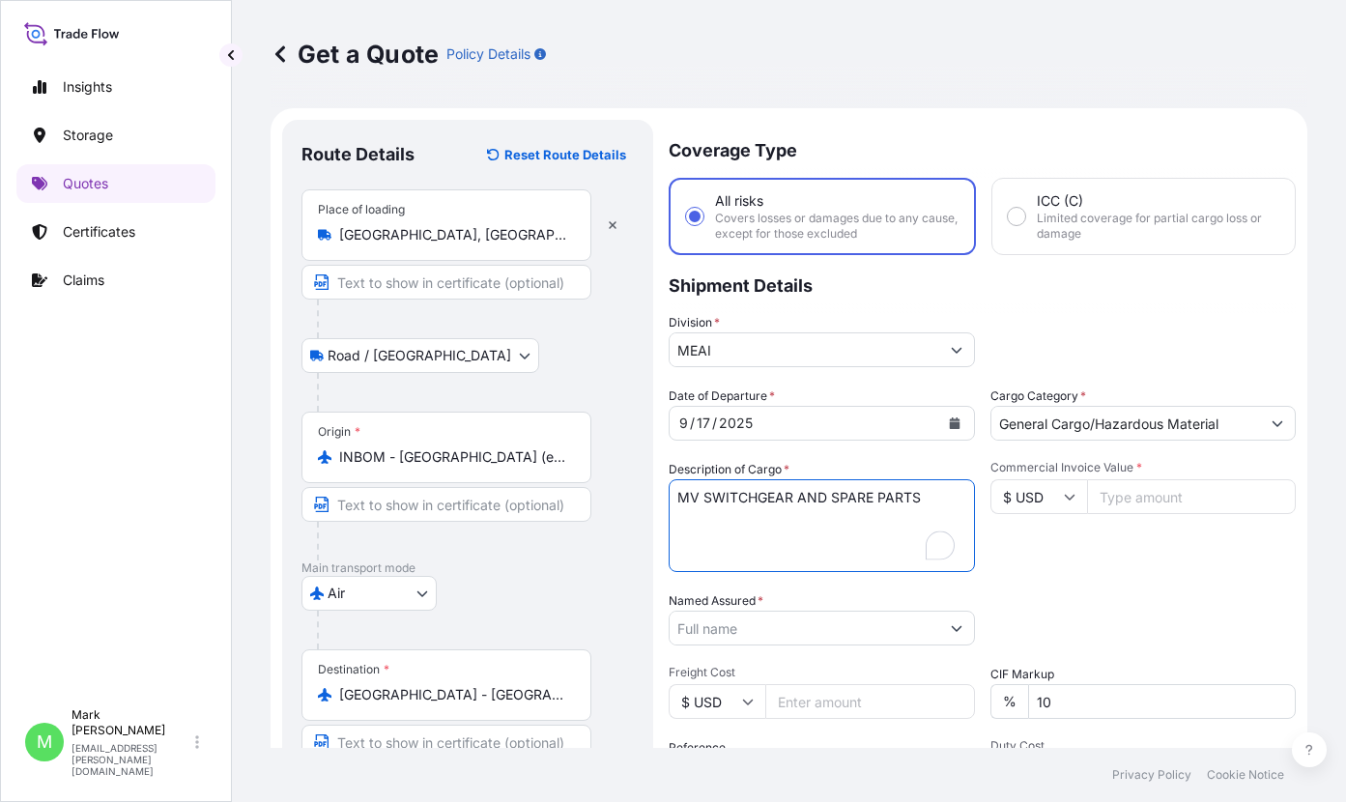
type textarea "MV SWITCHGEAR AND SPARE PARTS"
click at [1115, 498] on input "Commercial Invoice Value *" at bounding box center [1192, 496] width 210 height 35
type input "22476"
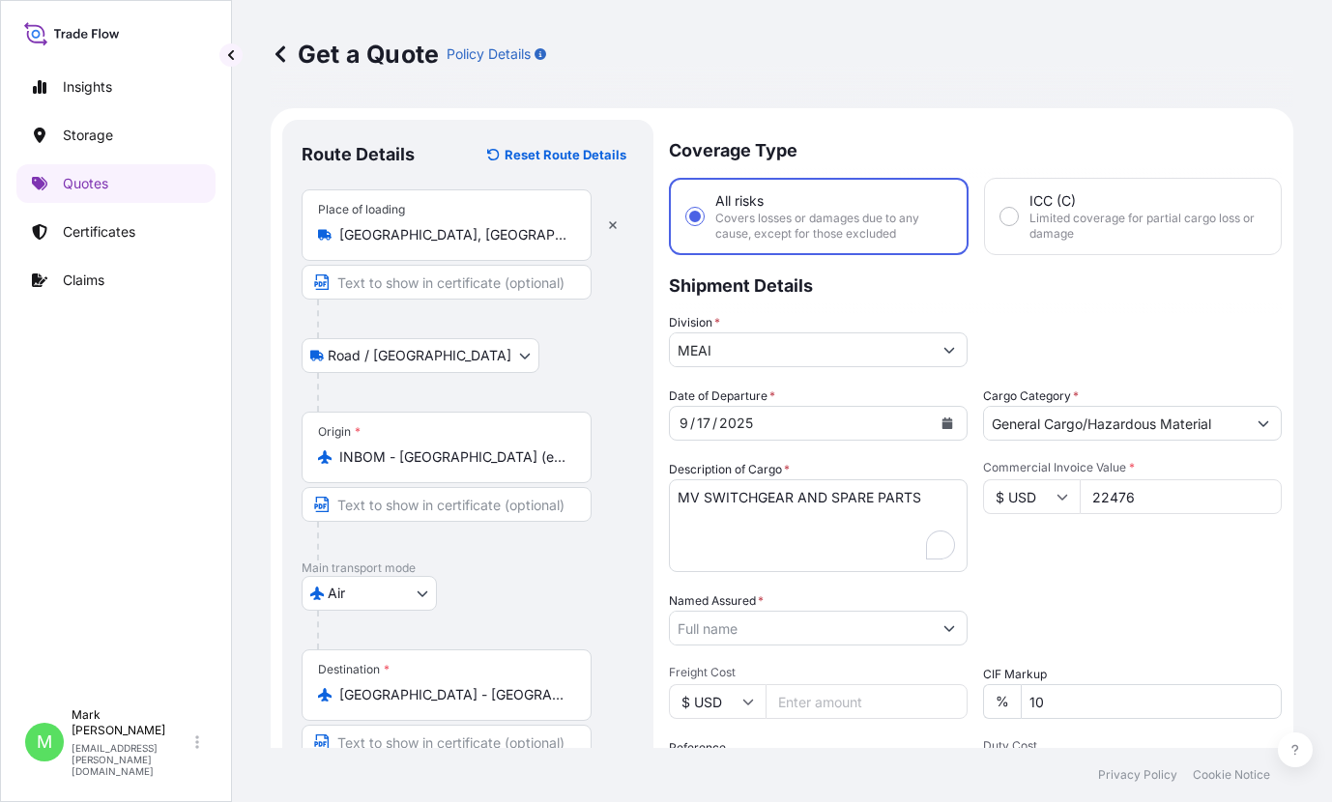
click at [868, 629] on input "Named Assured *" at bounding box center [801, 628] width 262 height 35
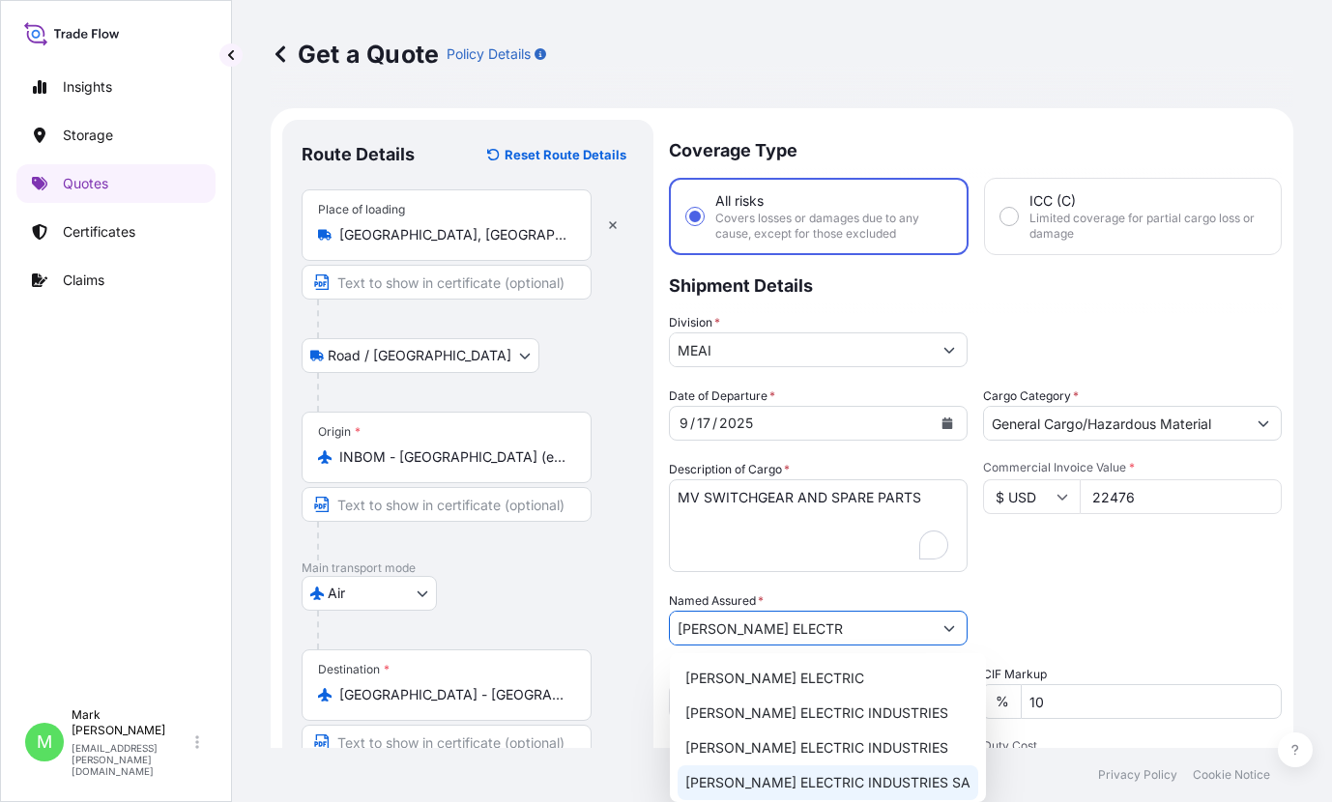
click at [857, 782] on span "SCHNEIDER ELECTRIC INDUSTRIES SA" at bounding box center [827, 782] width 285 height 19
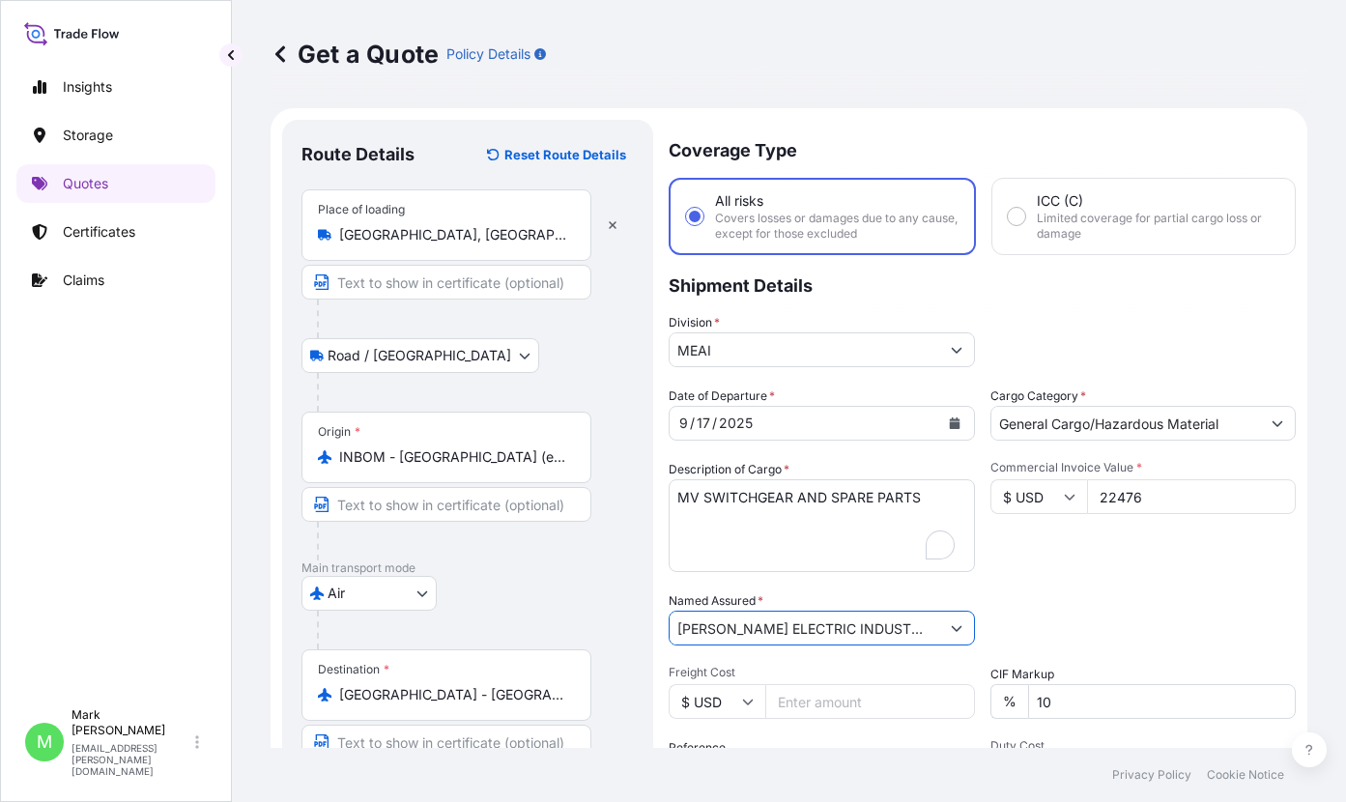
type input "SCHNEIDER ELECTRIC INDUSTRIES SA"
click at [836, 707] on input "Freight Cost" at bounding box center [870, 701] width 210 height 35
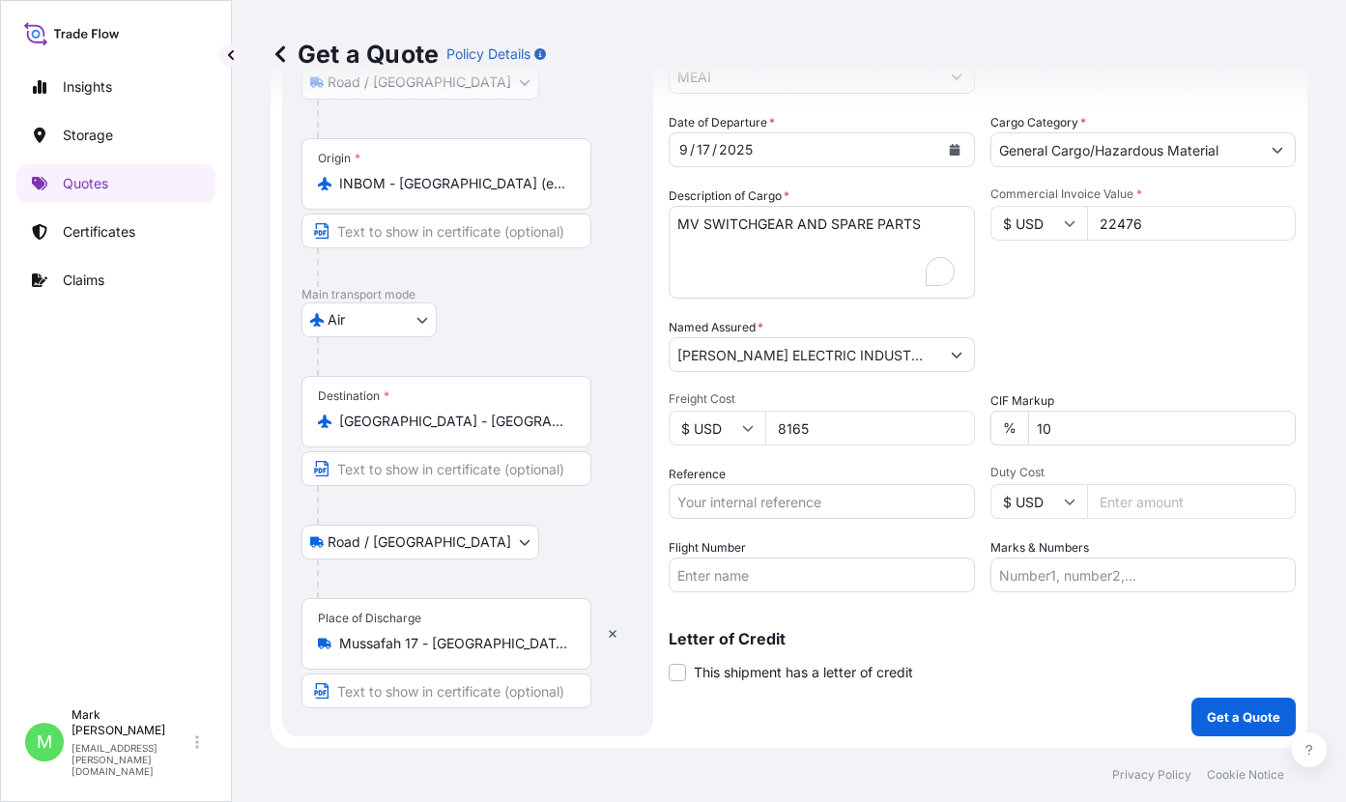
type input "8165"
click at [772, 504] on input "Reference" at bounding box center [822, 501] width 306 height 35
type input "157-08628325"
click at [748, 572] on input "Flight Number" at bounding box center [822, 575] width 306 height 35
click at [84, 411] on div "Insights Storage Quotes Certificates Claims" at bounding box center [115, 374] width 199 height 648
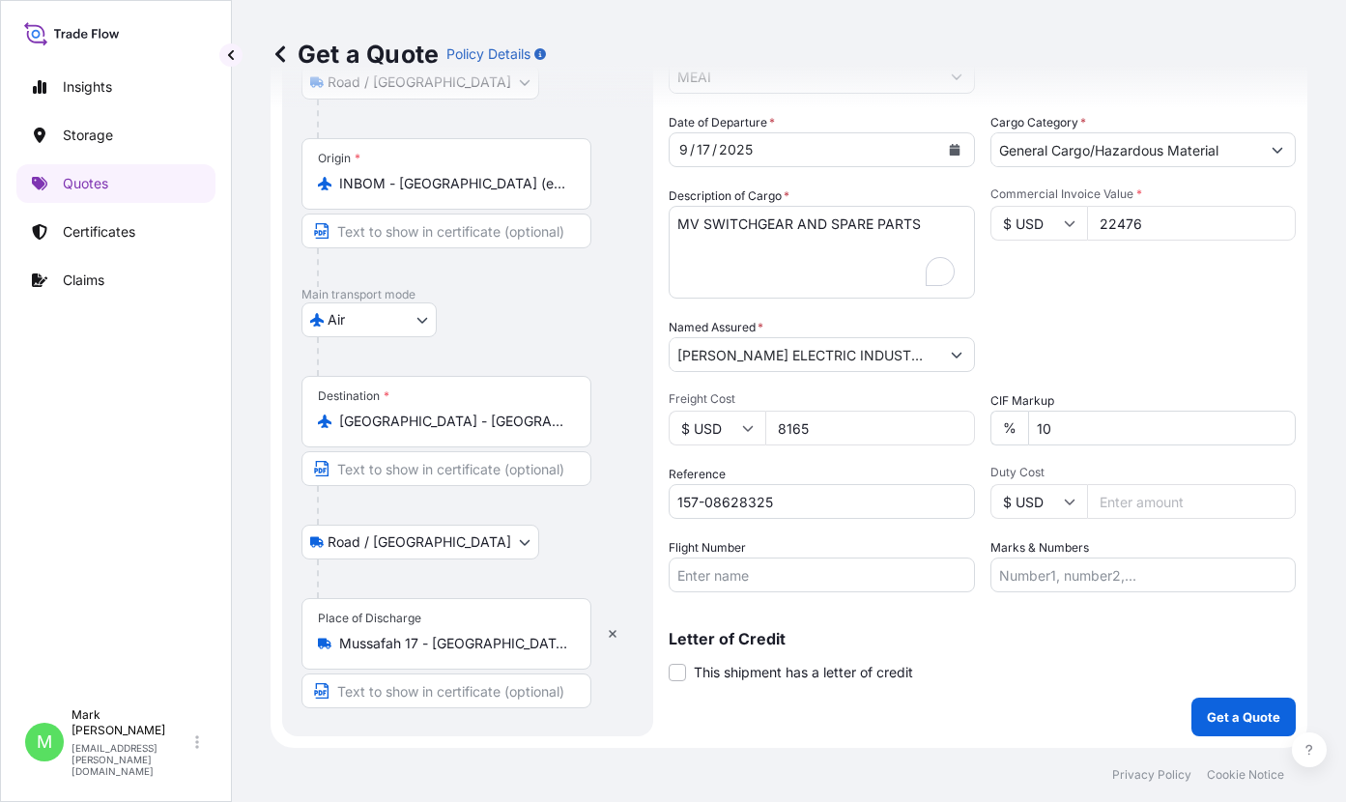
click at [772, 572] on input "Flight Number" at bounding box center [822, 575] width 306 height 35
type input "QR8601"
click at [1055, 578] on input "Marks & Numbers" at bounding box center [1143, 575] width 306 height 35
paste input "PO NO. 5200232424 - 625583"
type input "PO NO. 5200232424 - 625583"
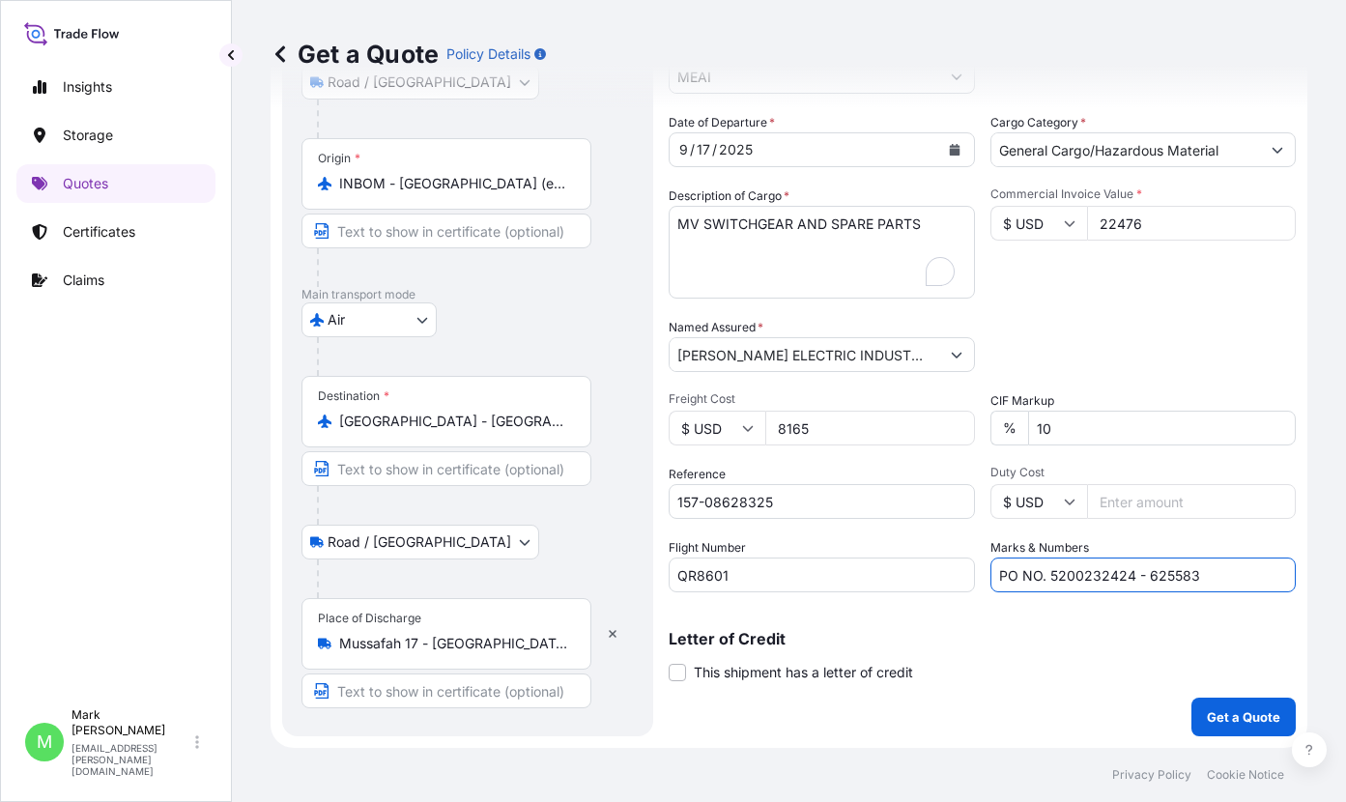
click at [794, 509] on input "157-08628325" at bounding box center [822, 501] width 306 height 35
paste input "PO NO. 5200232424 - 625583"
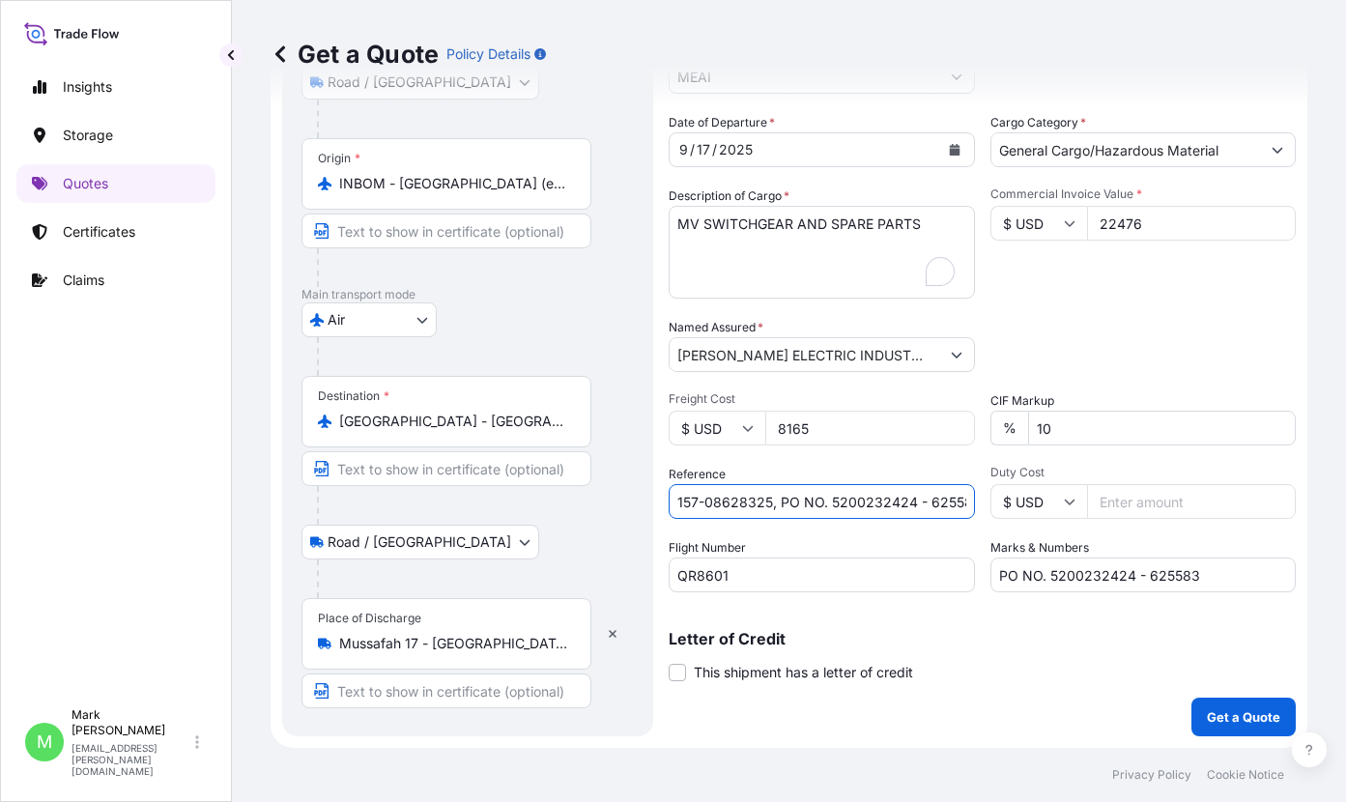
scroll to position [0, 20]
type input "157-08628325, PO NO. 5200232424 - 625583"
click at [1218, 723] on p "Get a Quote" at bounding box center [1243, 716] width 73 height 19
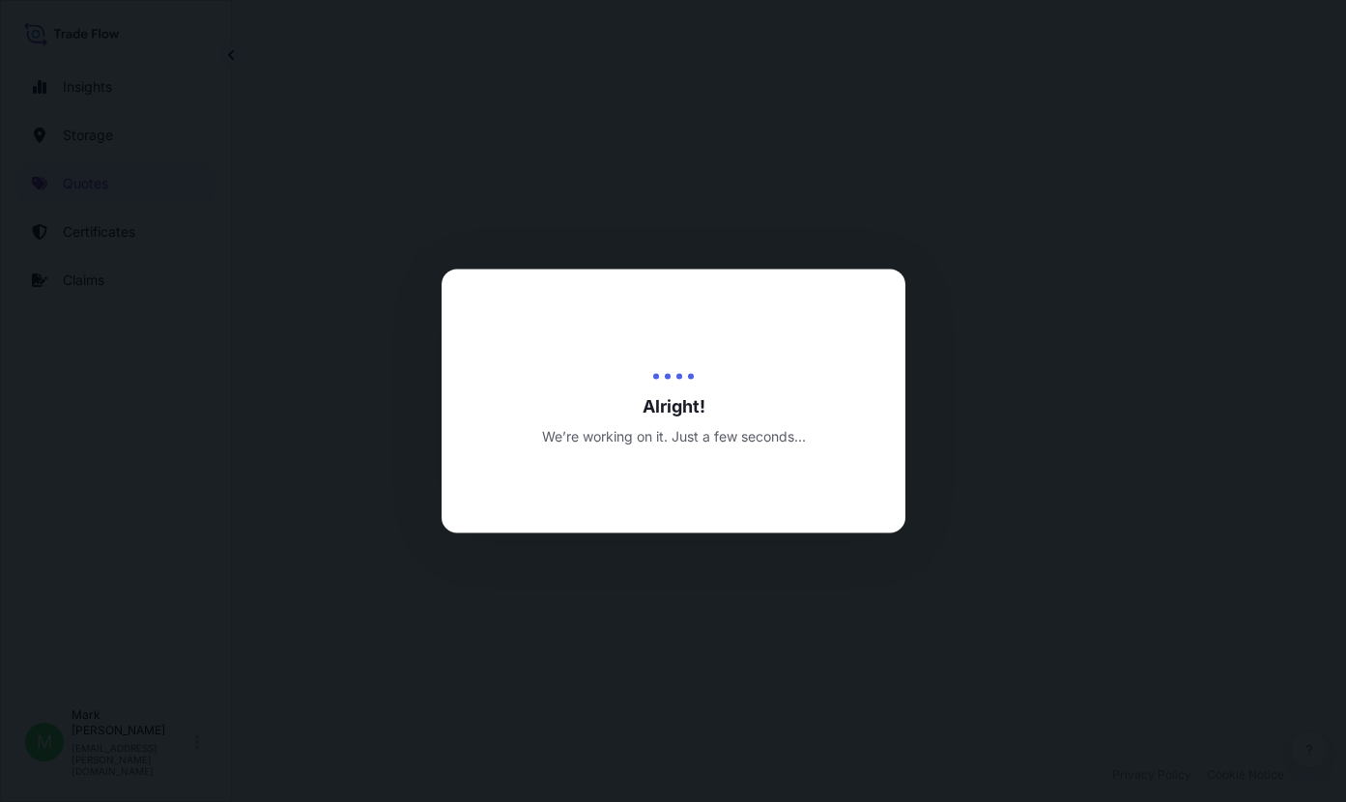
select select "Road / Inland"
select select "Air"
select select "Road / Inland"
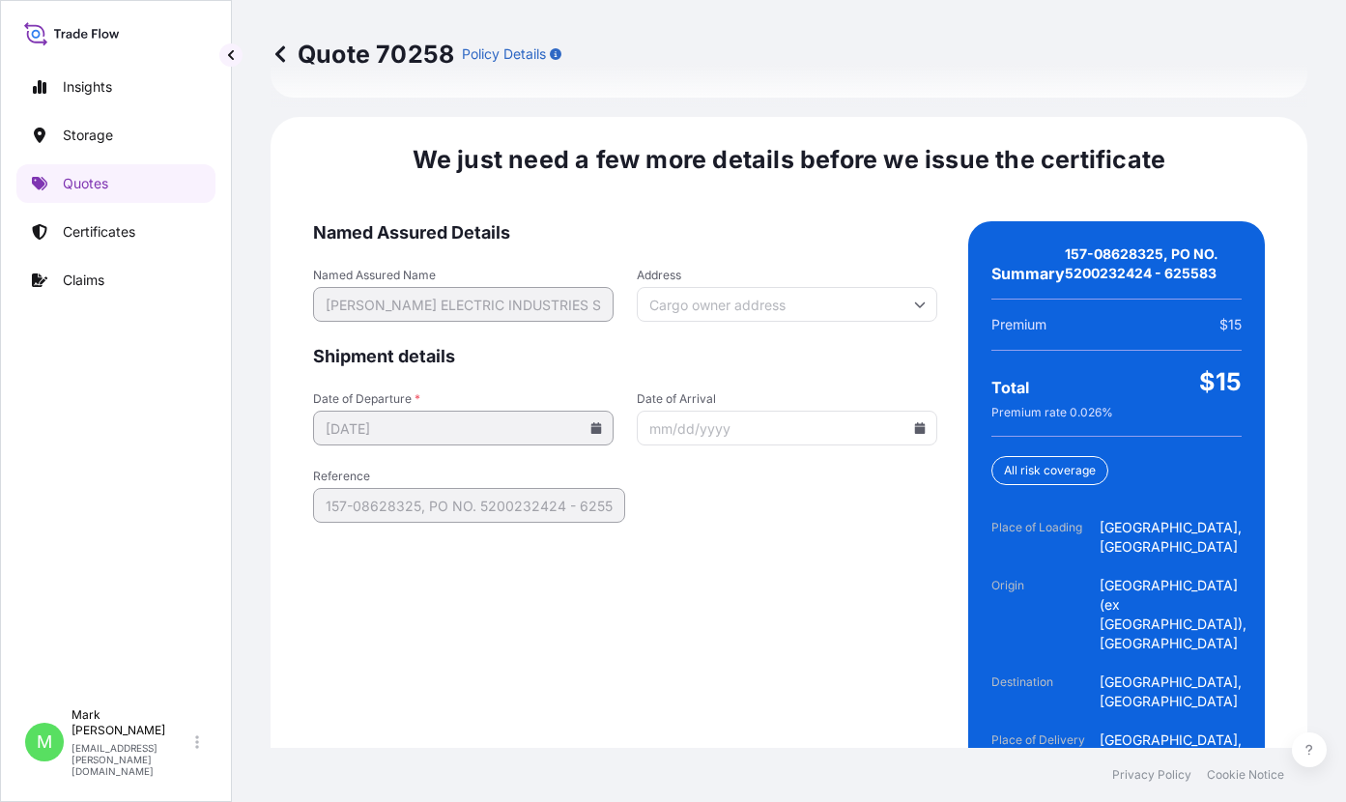
scroll to position [3227, 0]
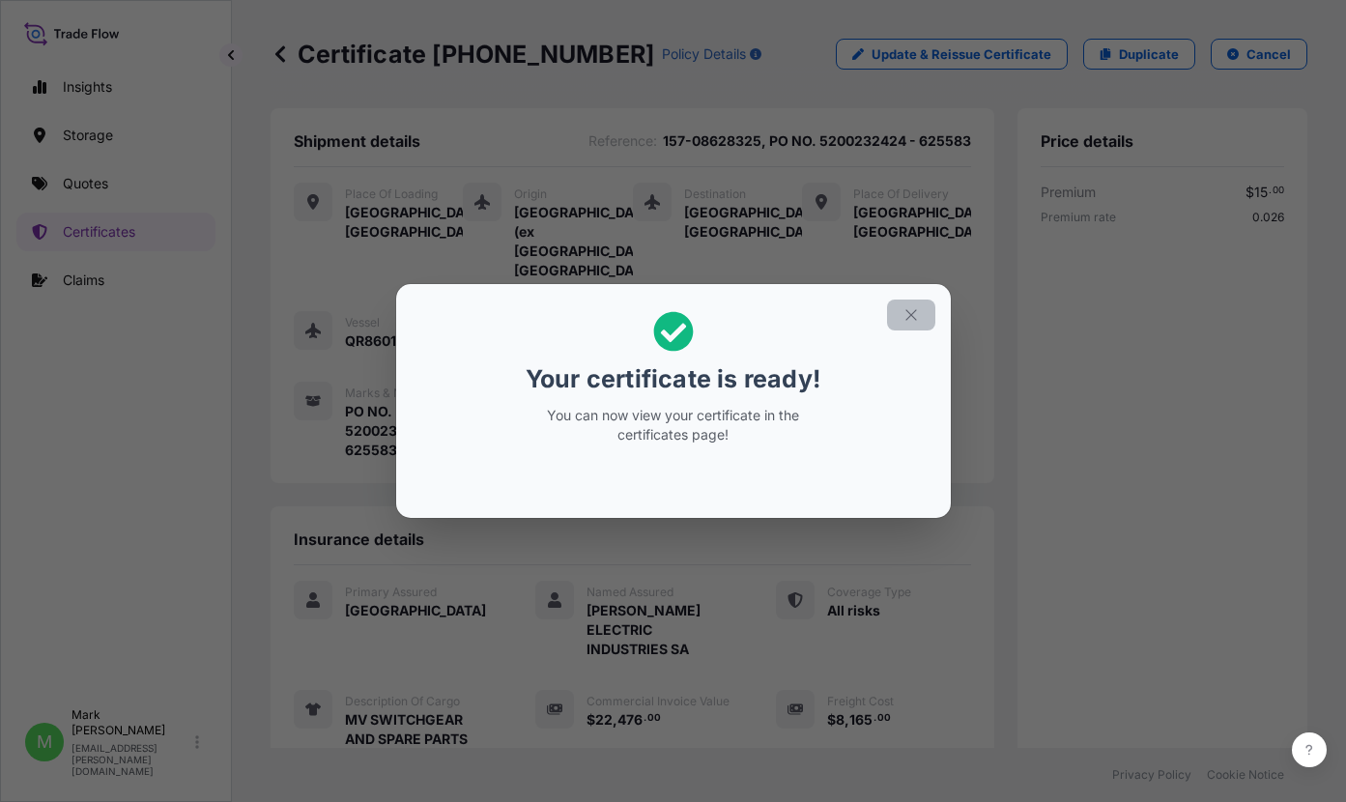
click at [921, 315] on button "button" at bounding box center [911, 315] width 48 height 31
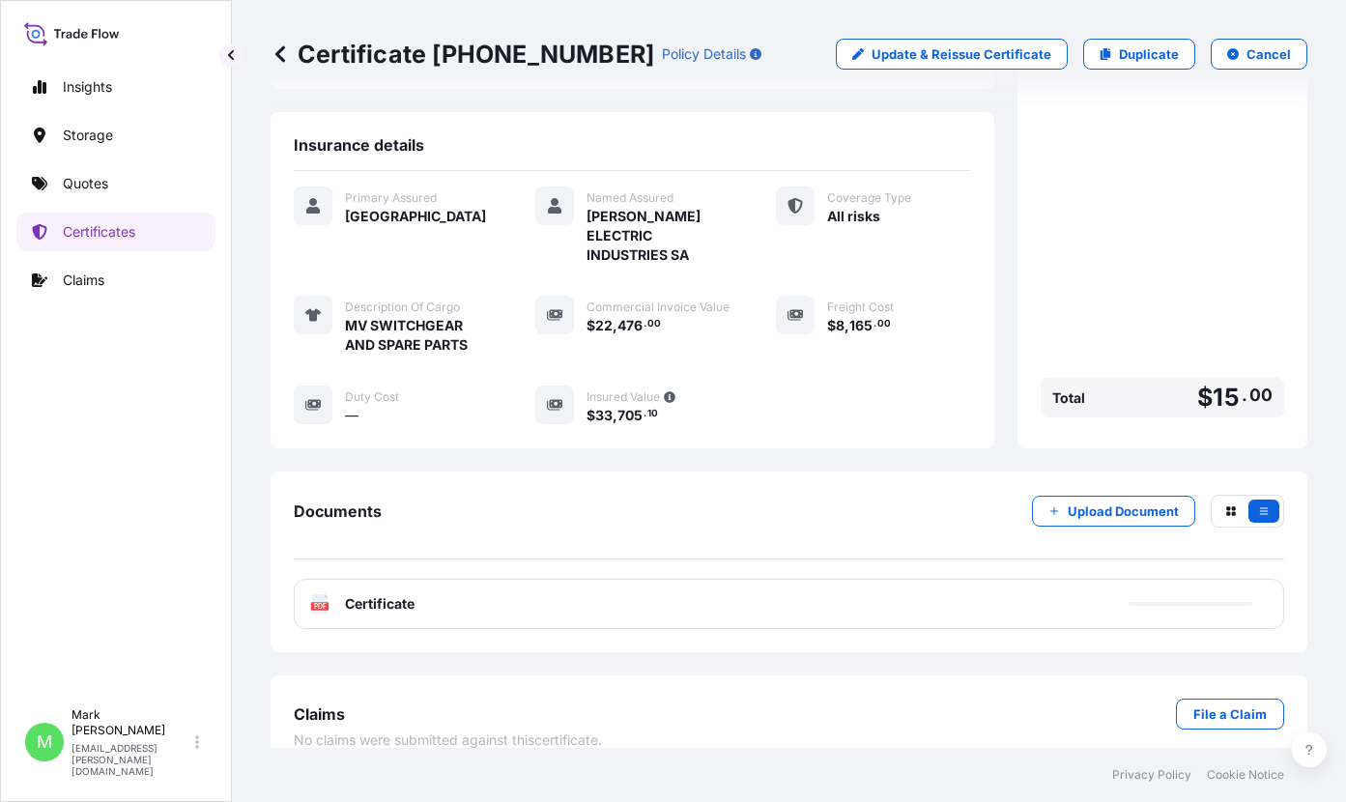
scroll to position [400, 0]
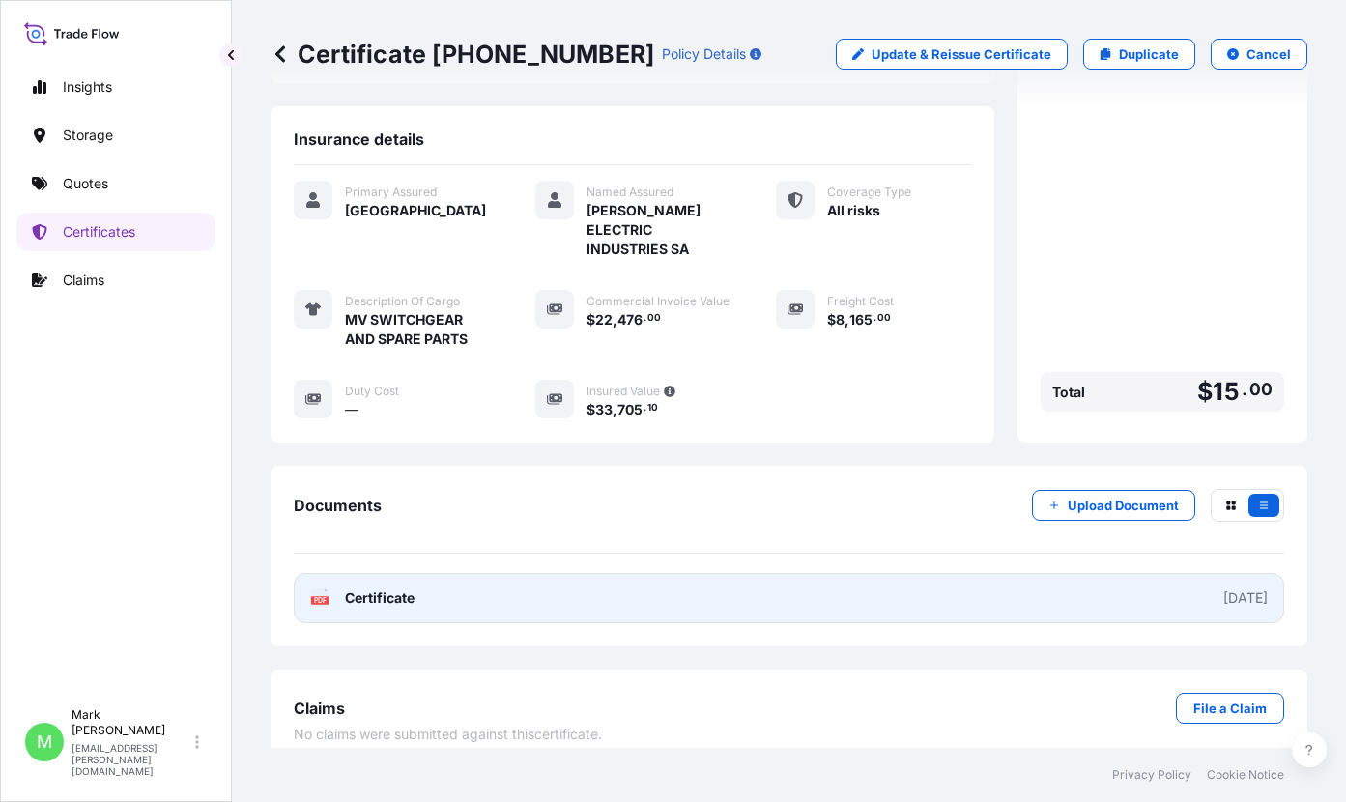
click at [913, 573] on link "PDF Certificate 2025-09-16" at bounding box center [789, 598] width 990 height 50
